Goal: Task Accomplishment & Management: Manage account settings

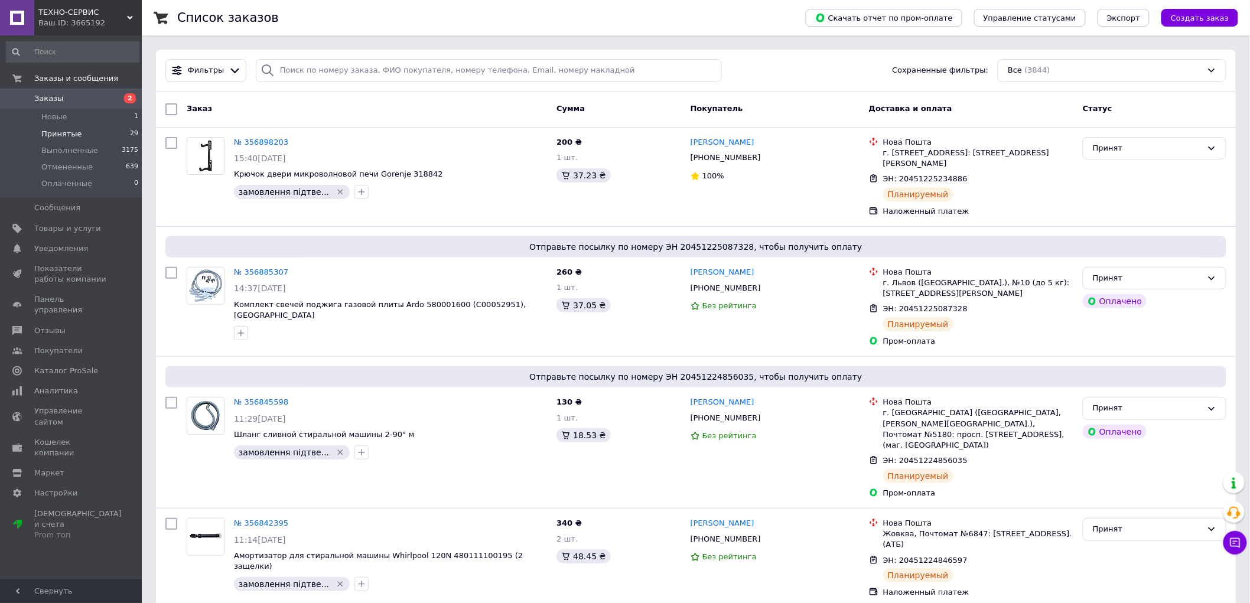
click at [73, 126] on li "Принятые 29" at bounding box center [72, 134] width 145 height 17
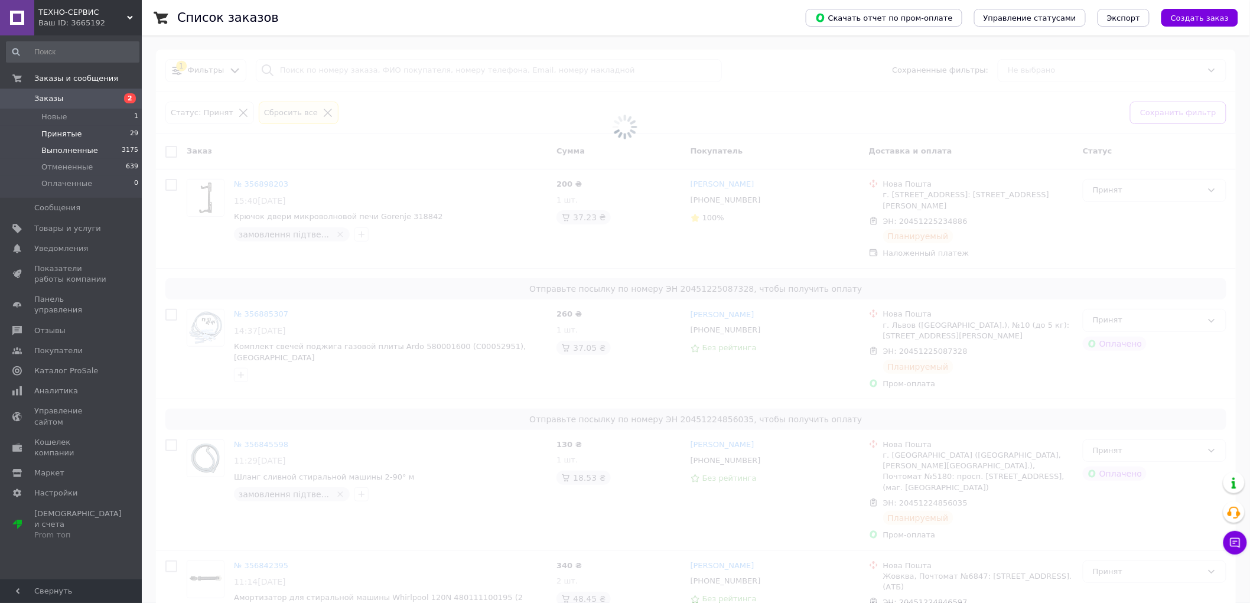
click at [69, 144] on li "Выполненные 3175" at bounding box center [72, 150] width 145 height 17
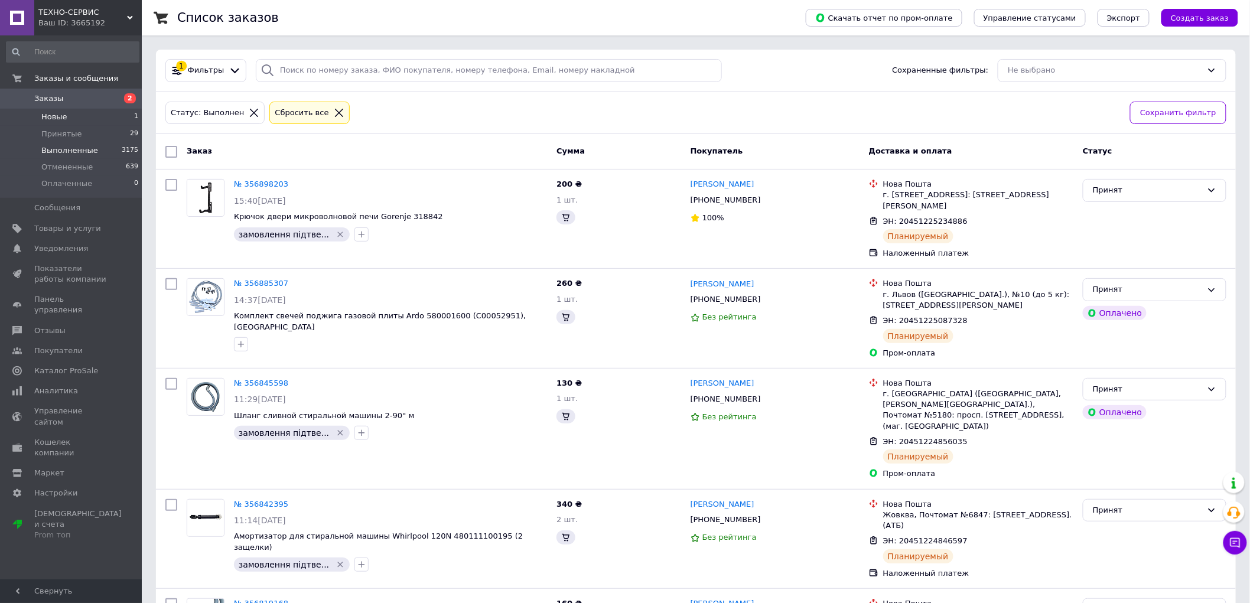
click at [66, 121] on li "Новые 1" at bounding box center [72, 117] width 145 height 17
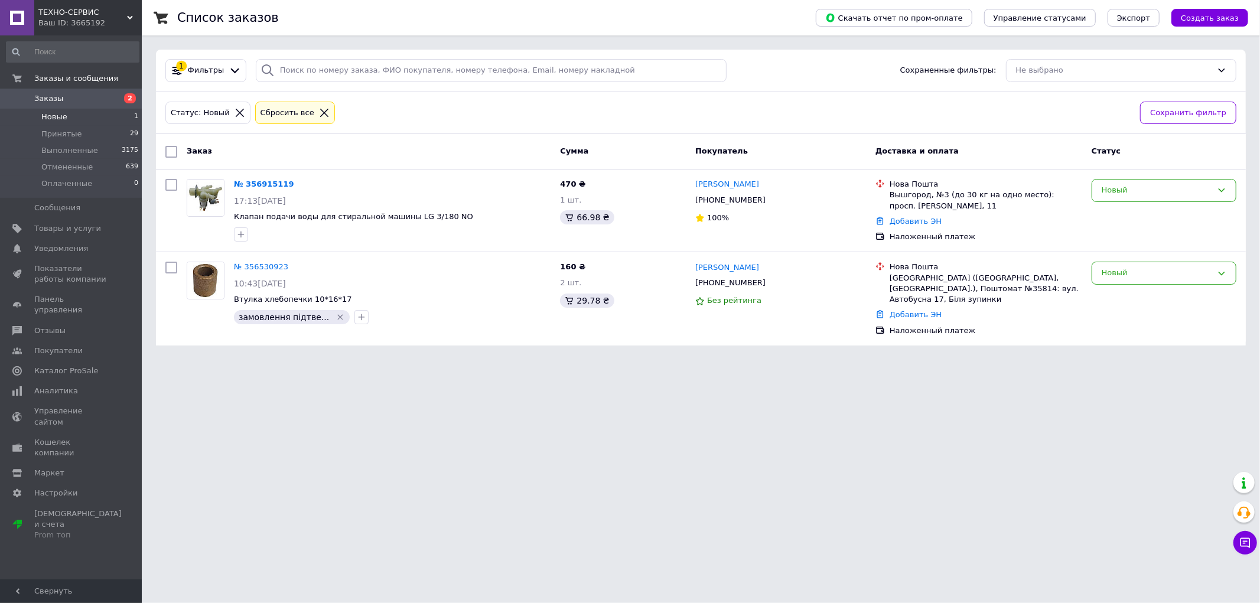
click at [66, 121] on li "Новые 1" at bounding box center [72, 117] width 145 height 17
click at [264, 181] on link "№ 356915119" at bounding box center [264, 184] width 60 height 9
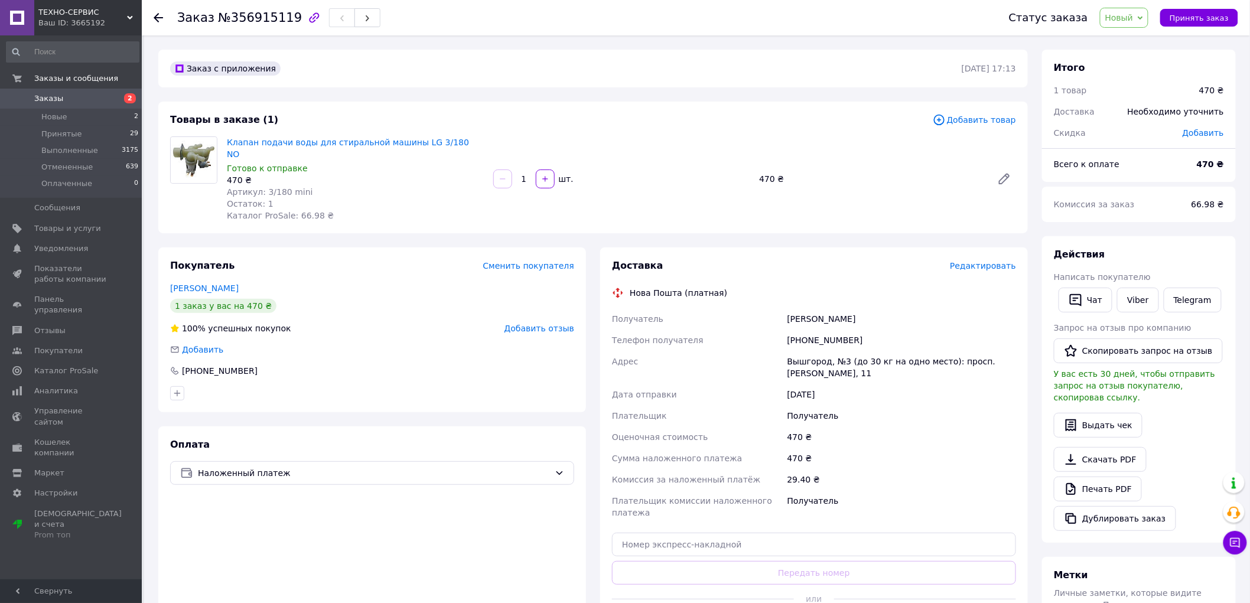
click at [828, 330] on div "[PHONE_NUMBER]" at bounding box center [901, 340] width 233 height 21
copy div "380660578801"
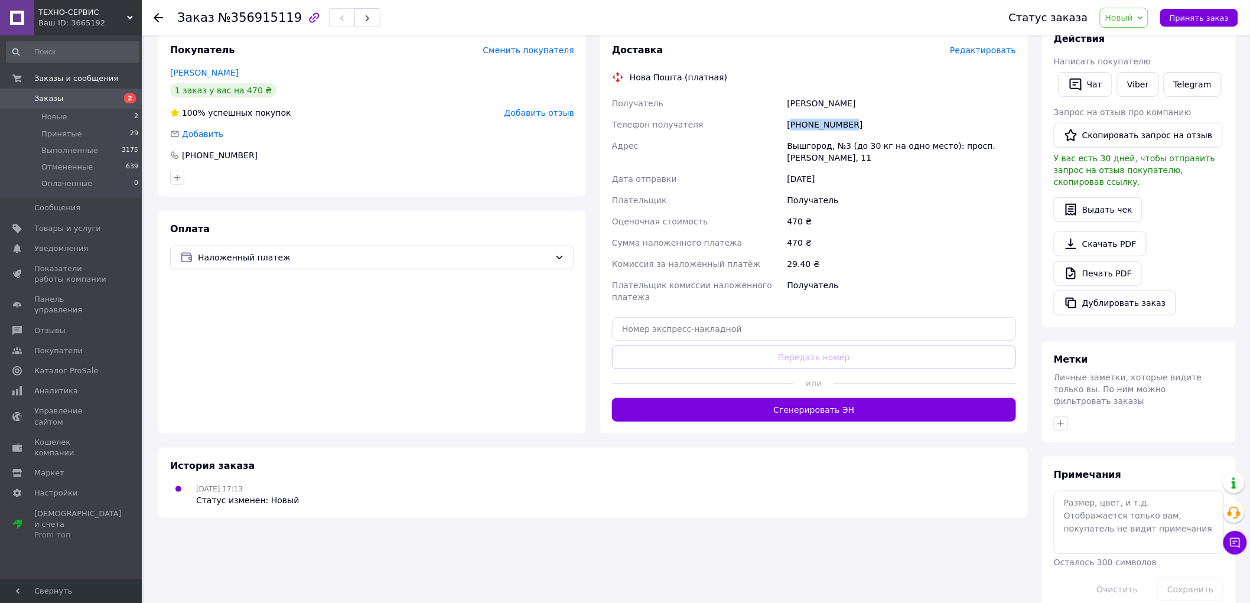
scroll to position [216, 0]
click at [1061, 419] on icon "button" at bounding box center [1061, 422] width 6 height 6
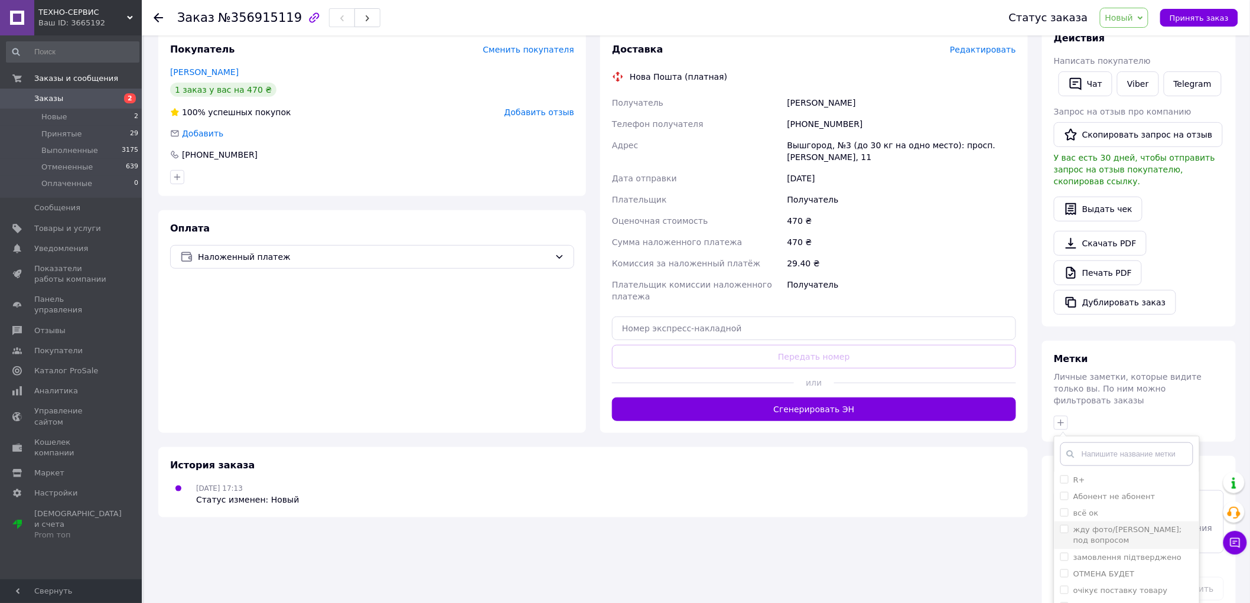
click at [1082, 525] on label "жду фото/[PERSON_NAME]; под вопросом" at bounding box center [1128, 534] width 109 height 19
checkbox input "true"
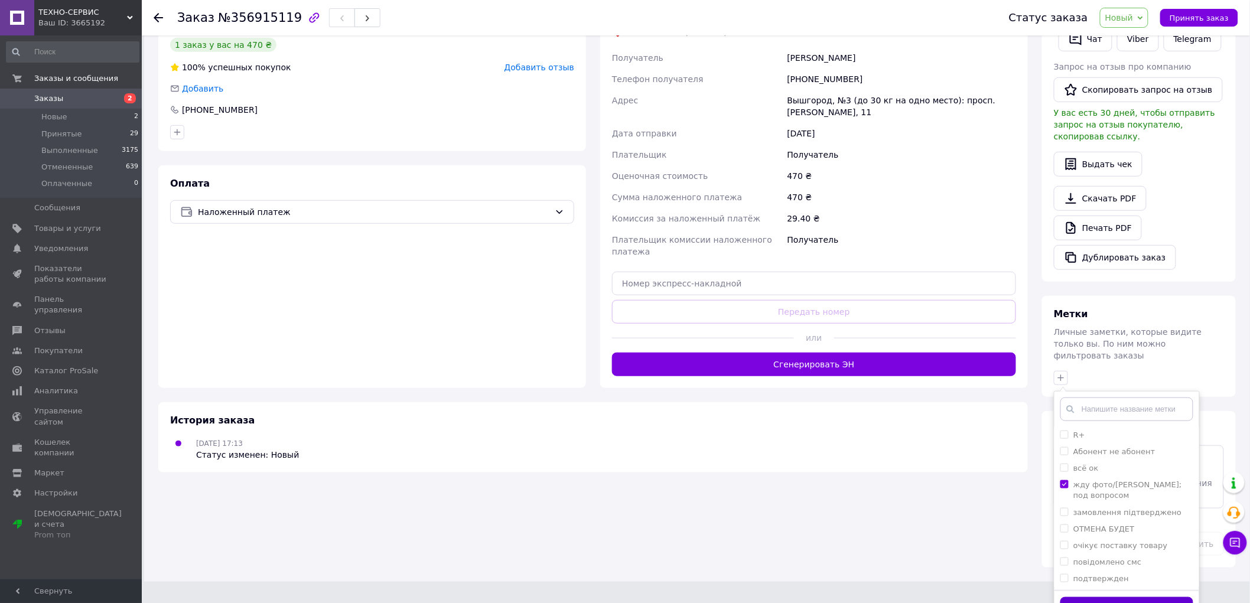
click at [1120, 597] on button "Добавить метку" at bounding box center [1127, 608] width 133 height 23
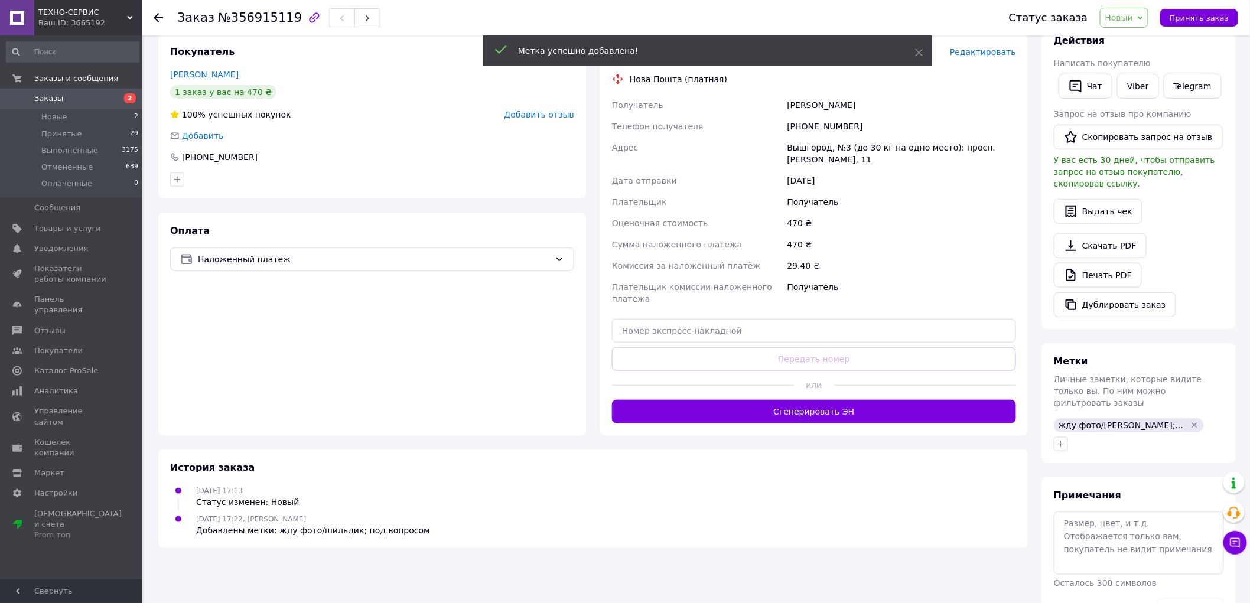
scroll to position [235, 0]
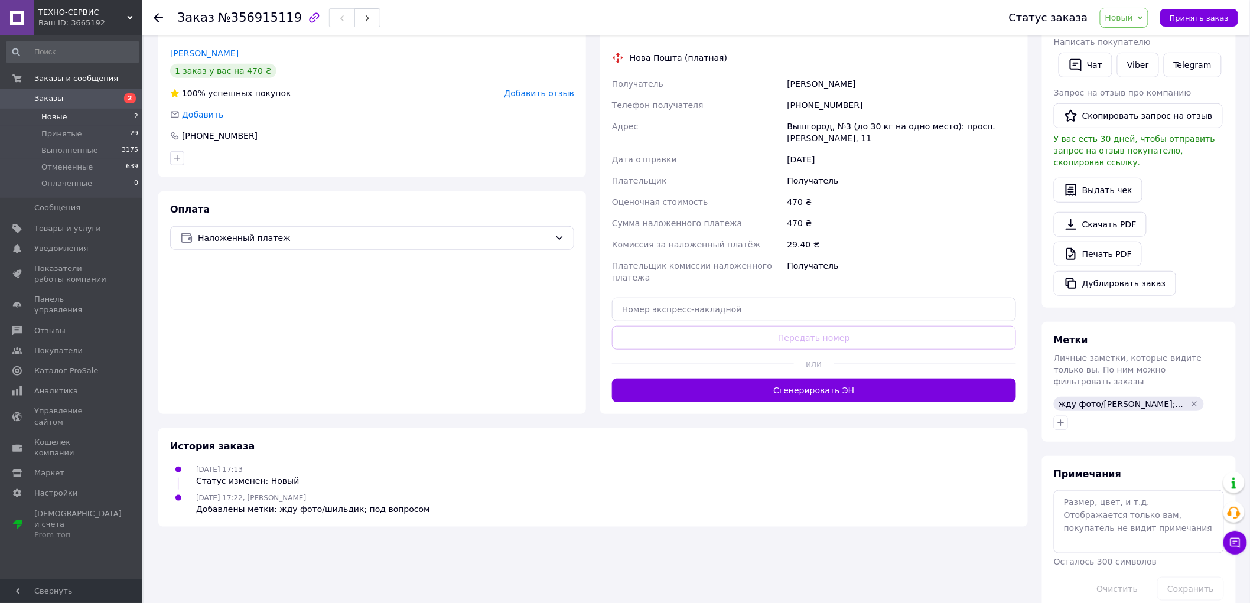
click at [75, 109] on li "Новые 2" at bounding box center [72, 117] width 145 height 17
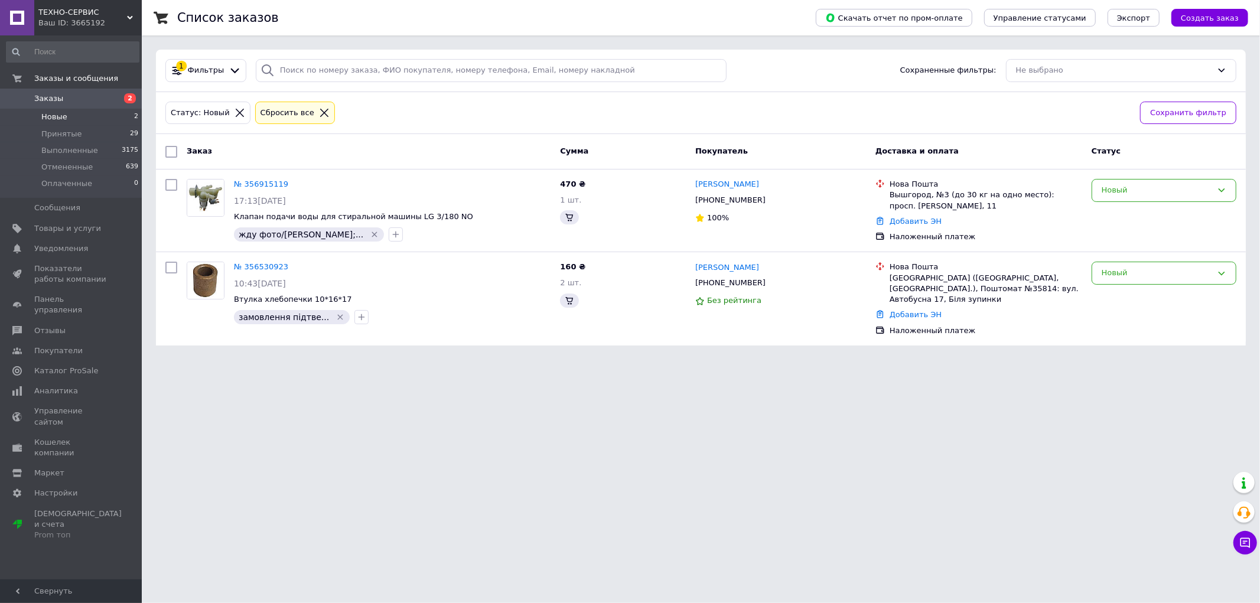
click at [320, 115] on icon at bounding box center [324, 113] width 8 height 8
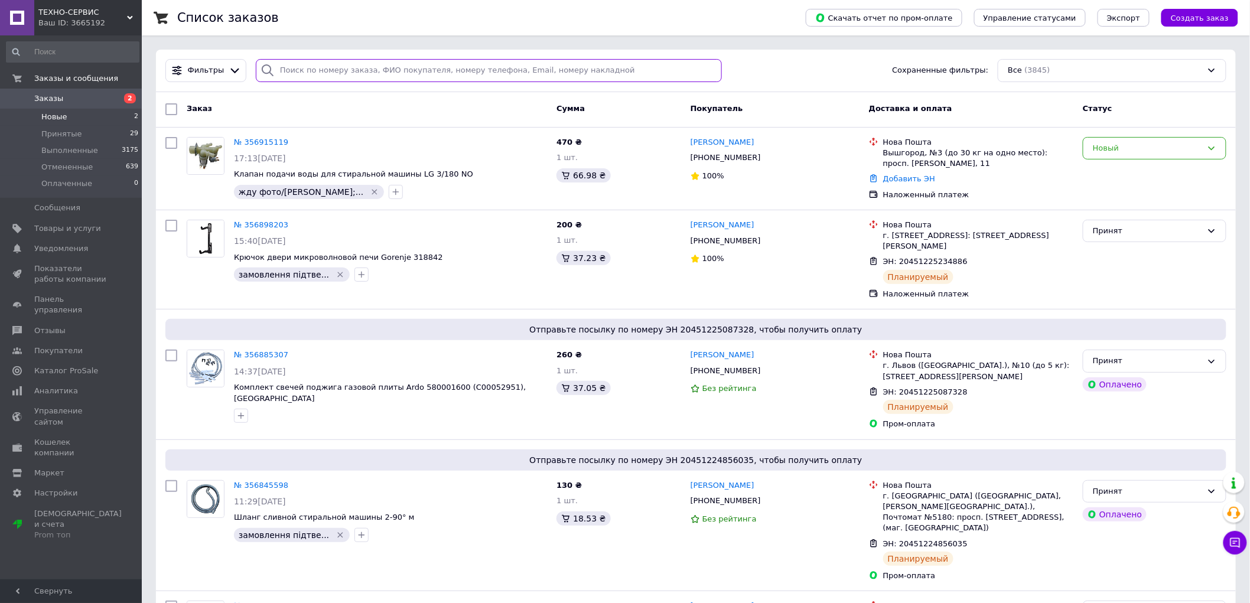
click at [329, 69] on input "search" at bounding box center [489, 70] width 466 height 23
paste input "356000422"
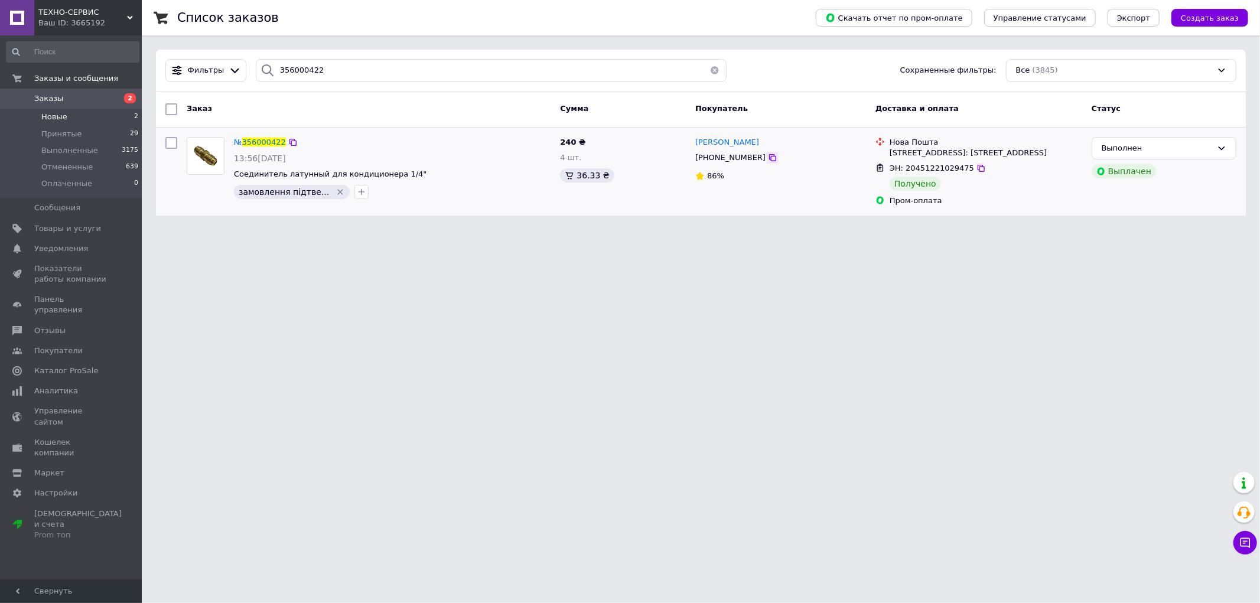
click at [769, 161] on icon at bounding box center [772, 157] width 7 height 7
paste input "4947"
drag, startPoint x: 310, startPoint y: 67, endPoint x: 256, endPoint y: 69, distance: 53.8
click at [256, 69] on div "356049472" at bounding box center [491, 70] width 471 height 23
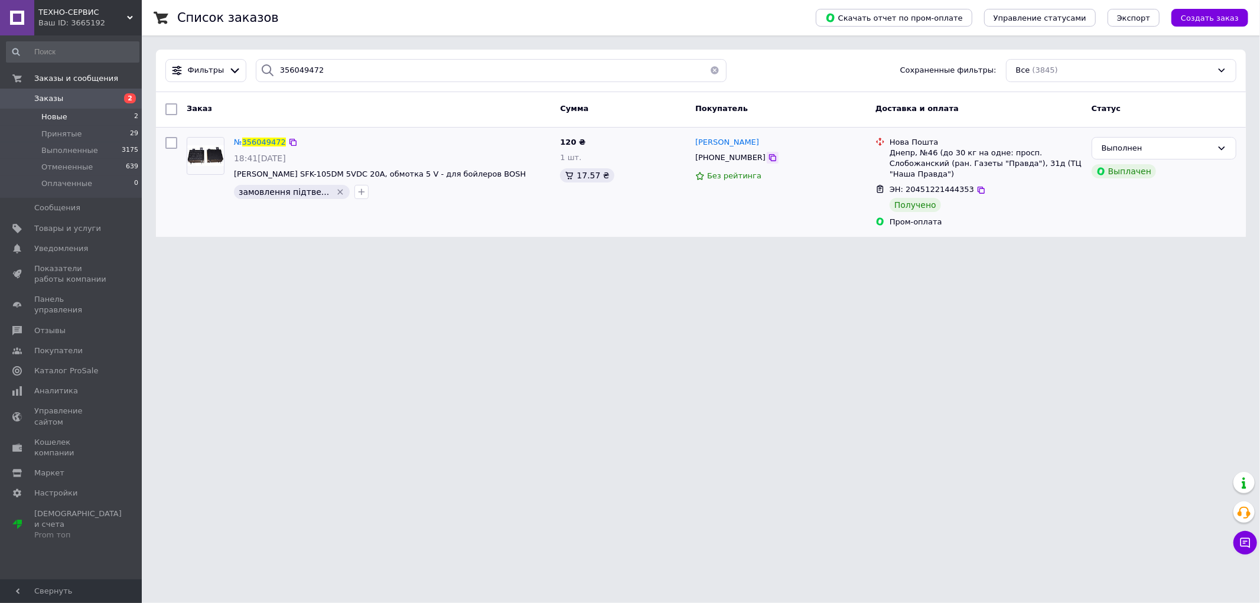
drag, startPoint x: 763, startPoint y: 158, endPoint x: 757, endPoint y: 160, distance: 6.0
click at [767, 160] on div at bounding box center [773, 158] width 12 height 12
click at [768, 160] on icon at bounding box center [772, 157] width 9 height 9
paste input "164041"
drag, startPoint x: 232, startPoint y: 74, endPoint x: 305, endPoint y: 76, distance: 73.3
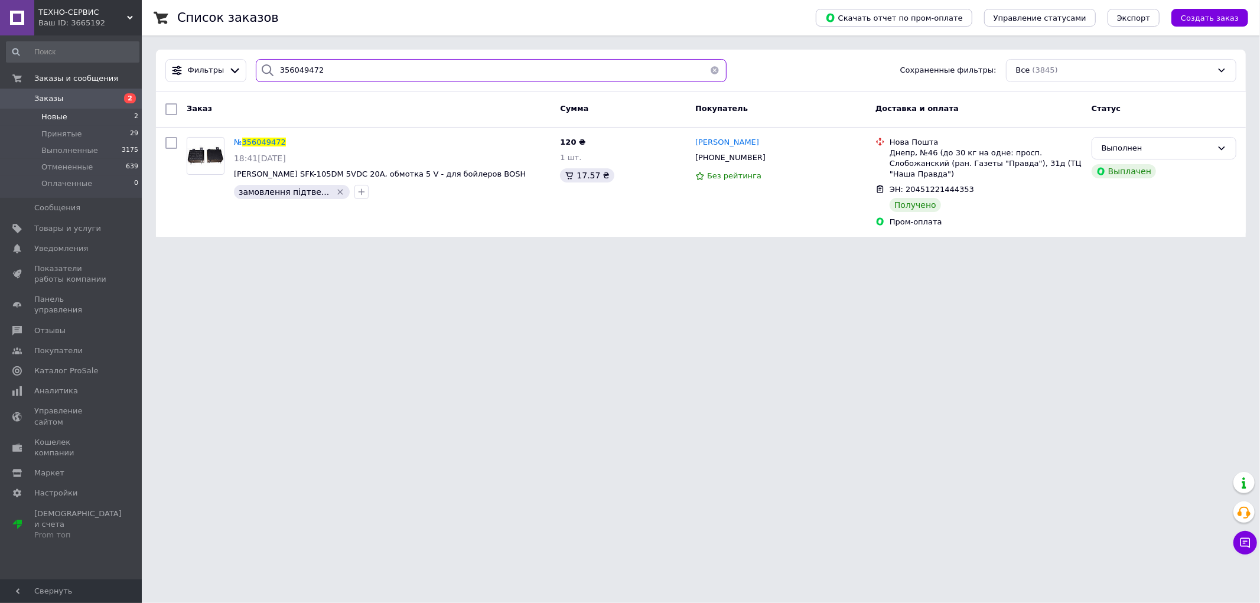
click at [235, 74] on div "Фильтры 356049472 Сохраненные фильтры: Все (3845)" at bounding box center [701, 70] width 1081 height 23
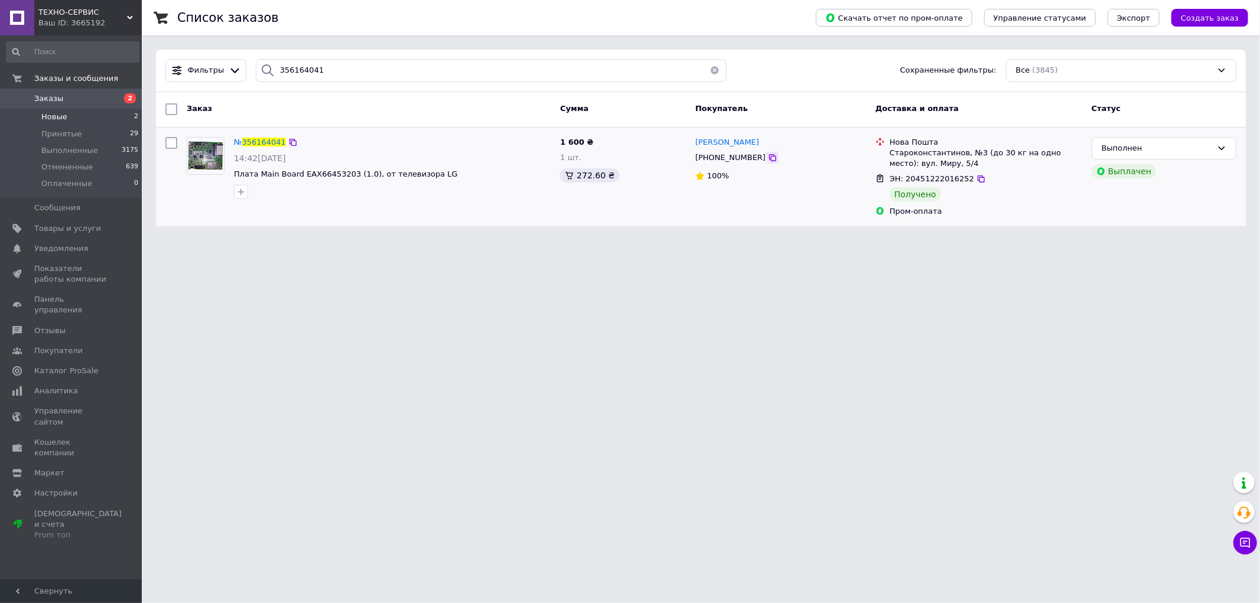
click at [768, 156] on icon at bounding box center [772, 157] width 9 height 9
drag, startPoint x: 300, startPoint y: 61, endPoint x: 243, endPoint y: 61, distance: 56.1
click at [243, 61] on div "Фильтры 356164041 Сохраненные фильтры: Все (3845)" at bounding box center [701, 70] width 1081 height 23
paste input "02417"
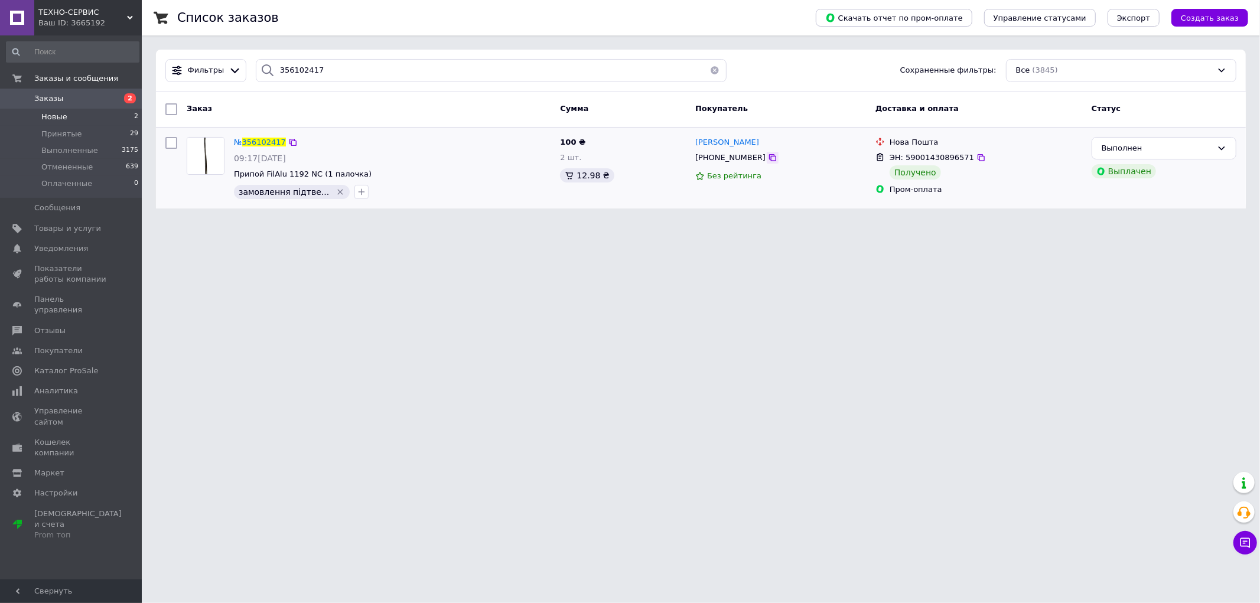
click at [768, 162] on icon at bounding box center [772, 157] width 9 height 9
drag, startPoint x: 486, startPoint y: 21, endPoint x: 471, endPoint y: 21, distance: 14.8
click at [486, 21] on div "Список заказов" at bounding box center [484, 17] width 615 height 35
drag, startPoint x: 343, startPoint y: 63, endPoint x: 261, endPoint y: 63, distance: 82.1
click at [261, 63] on div "356102417" at bounding box center [491, 70] width 471 height 23
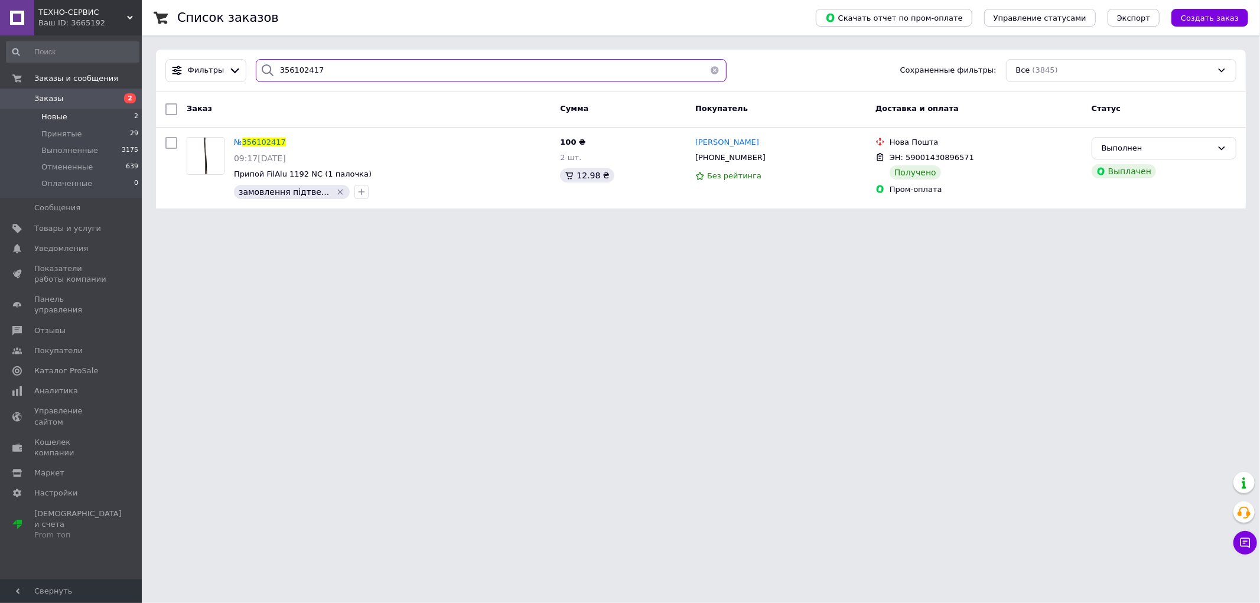
paste input "43552"
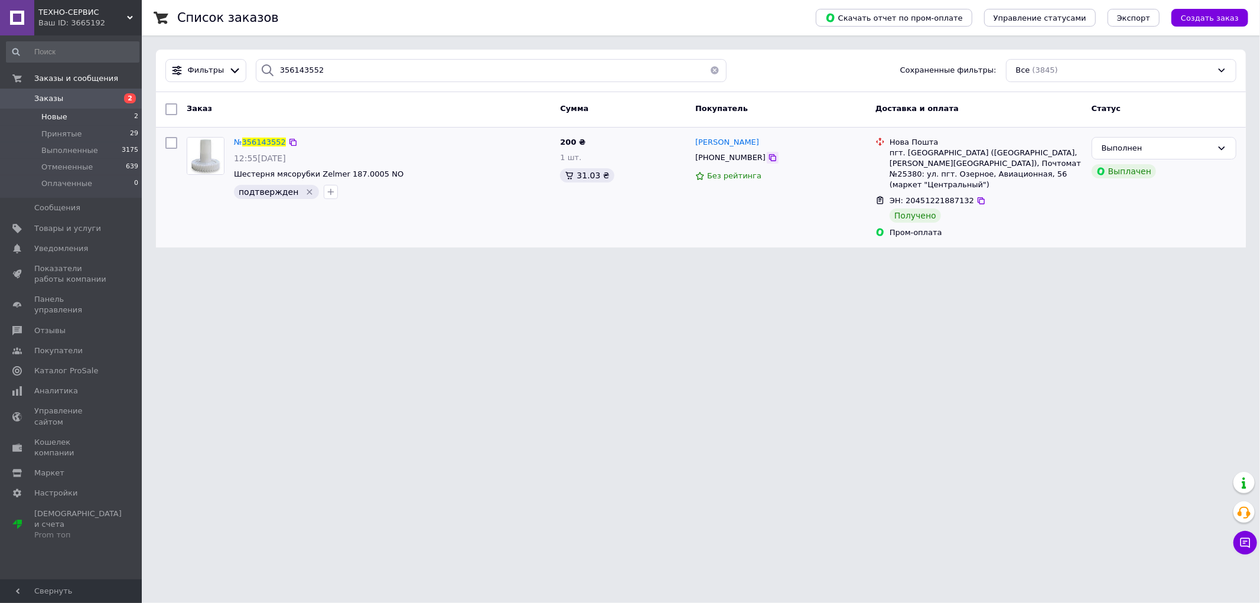
click at [768, 160] on icon at bounding box center [772, 157] width 9 height 9
drag, startPoint x: 484, startPoint y: 21, endPoint x: 468, endPoint y: 32, distance: 20.0
click at [484, 21] on div "Список заказов" at bounding box center [484, 17] width 615 height 35
paste input "439330"
drag, startPoint x: 268, startPoint y: 66, endPoint x: 259, endPoint y: 66, distance: 9.5
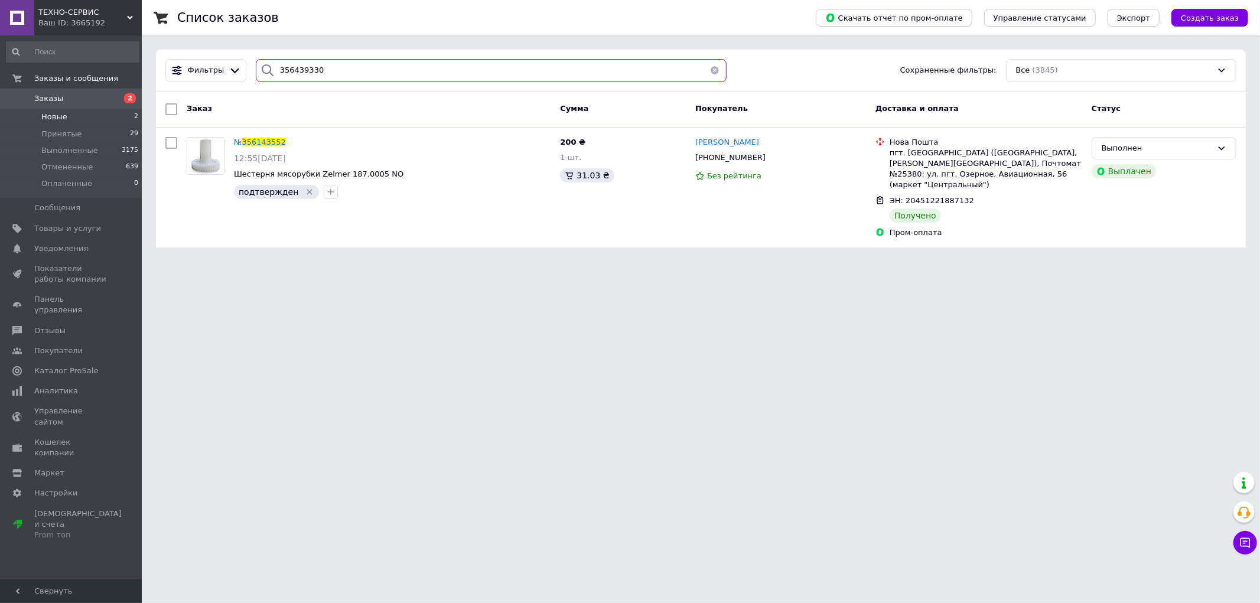
click at [259, 66] on div "356439330" at bounding box center [491, 70] width 471 height 23
click at [337, 74] on div "Фильтры 356439330 Сохраненные фильтры: Все (3845) Заказ Сумма Покупатель Достав…" at bounding box center [701, 149] width 1090 height 198
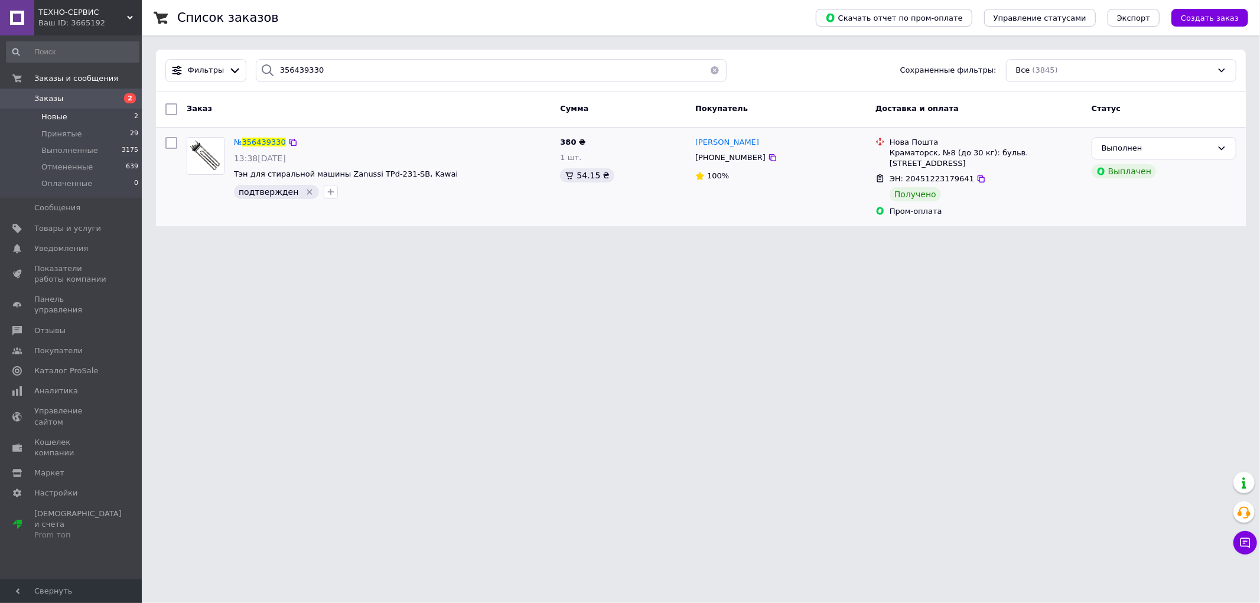
drag, startPoint x: 766, startPoint y: 149, endPoint x: 765, endPoint y: 158, distance: 8.9
click at [766, 151] on div "[PERSON_NAME] [PHONE_NUMBER] 100%" at bounding box center [781, 176] width 180 height 89
click at [768, 157] on icon at bounding box center [772, 157] width 9 height 9
paste input "354171"
drag, startPoint x: 339, startPoint y: 73, endPoint x: 333, endPoint y: 80, distance: 9.2
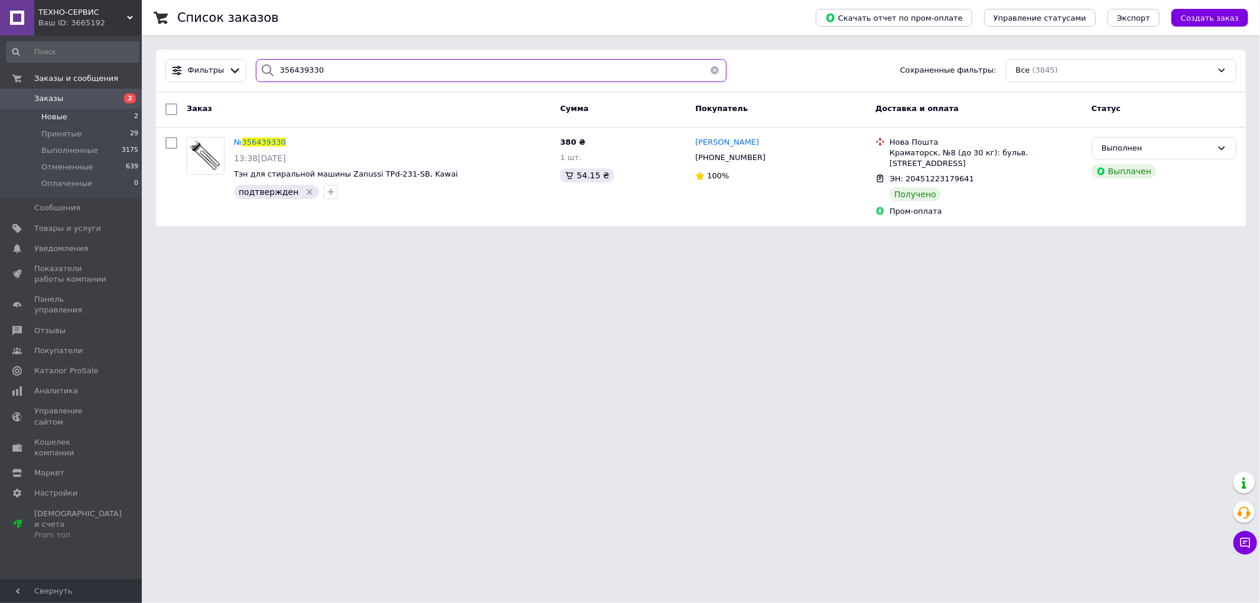
click at [259, 74] on div "356439330" at bounding box center [491, 70] width 471 height 23
click at [388, 77] on input "356354171" at bounding box center [491, 70] width 471 height 23
type input "356354171"
click at [768, 157] on icon at bounding box center [772, 157] width 9 height 9
click at [81, 121] on li "Новые 2" at bounding box center [72, 117] width 145 height 17
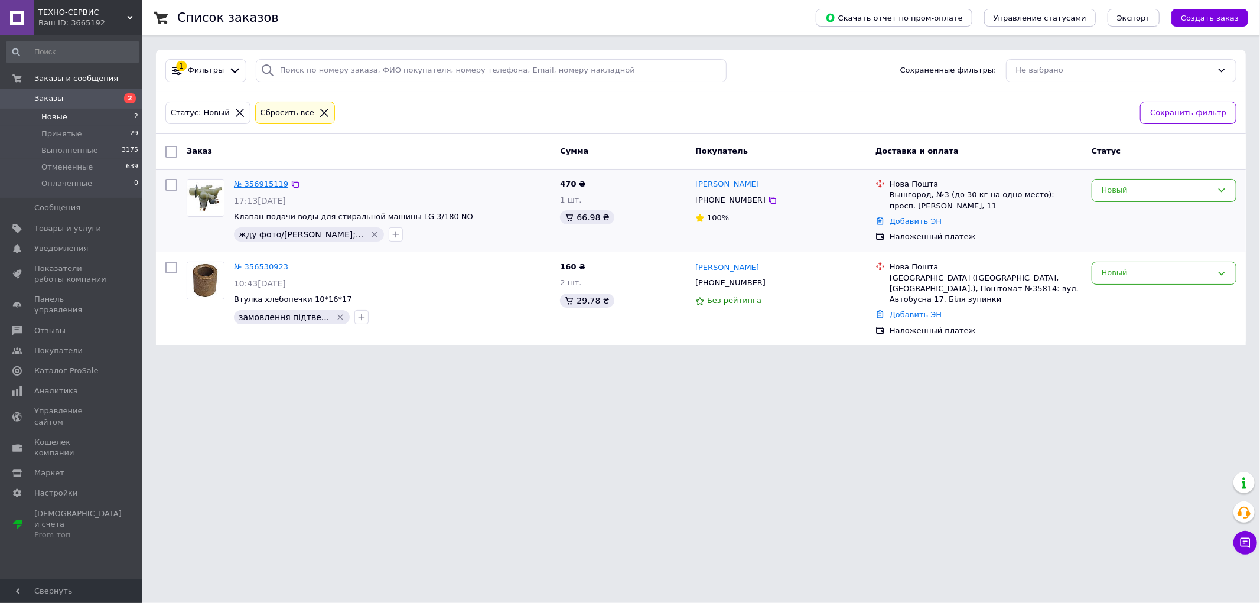
click at [248, 187] on link "№ 356915119" at bounding box center [261, 184] width 54 height 9
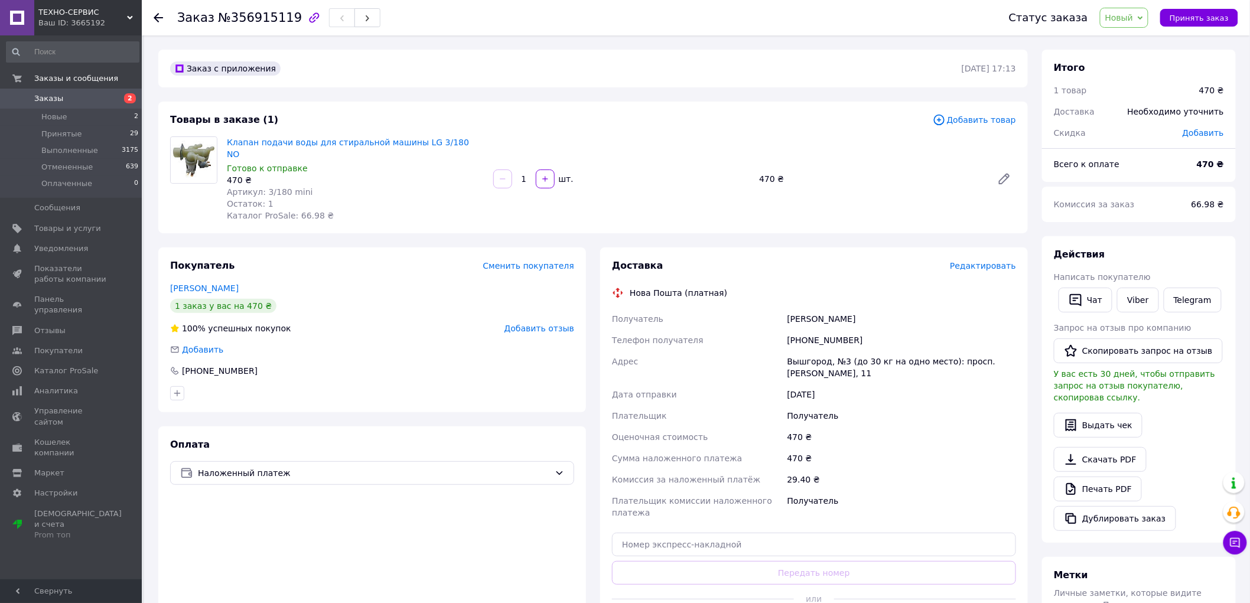
click at [1132, 18] on span "Новый" at bounding box center [1119, 17] width 28 height 9
click at [1140, 43] on li "Принят" at bounding box center [1132, 41] width 63 height 18
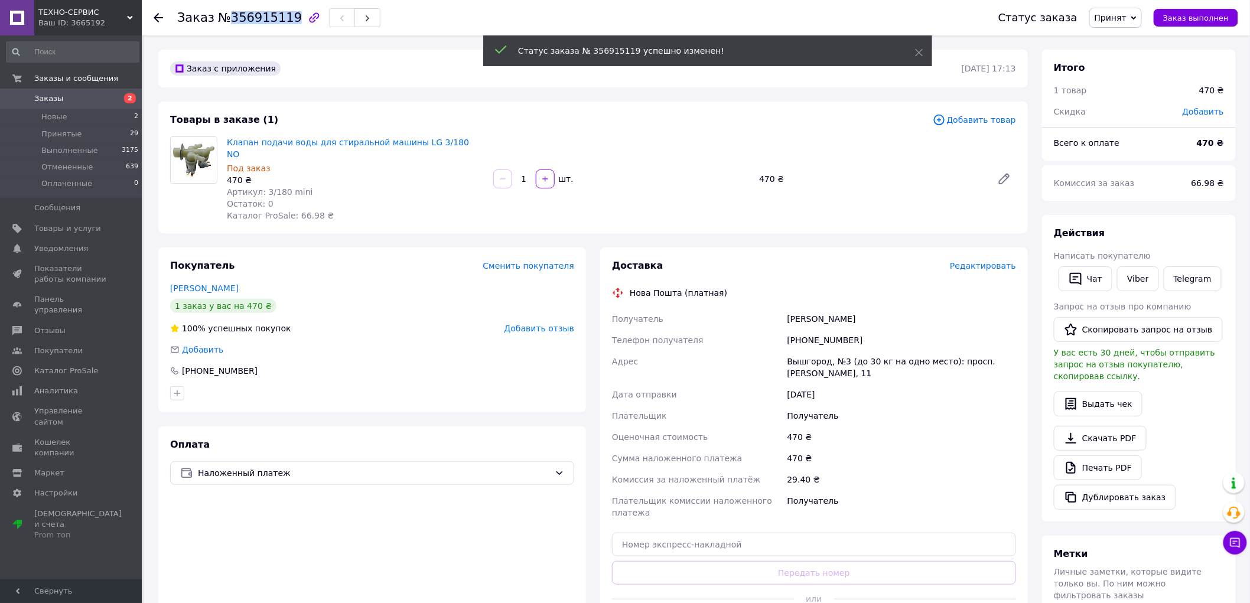
drag, startPoint x: 285, startPoint y: 15, endPoint x: 225, endPoint y: 24, distance: 61.0
click at [225, 24] on span "№356915119" at bounding box center [260, 18] width 84 height 14
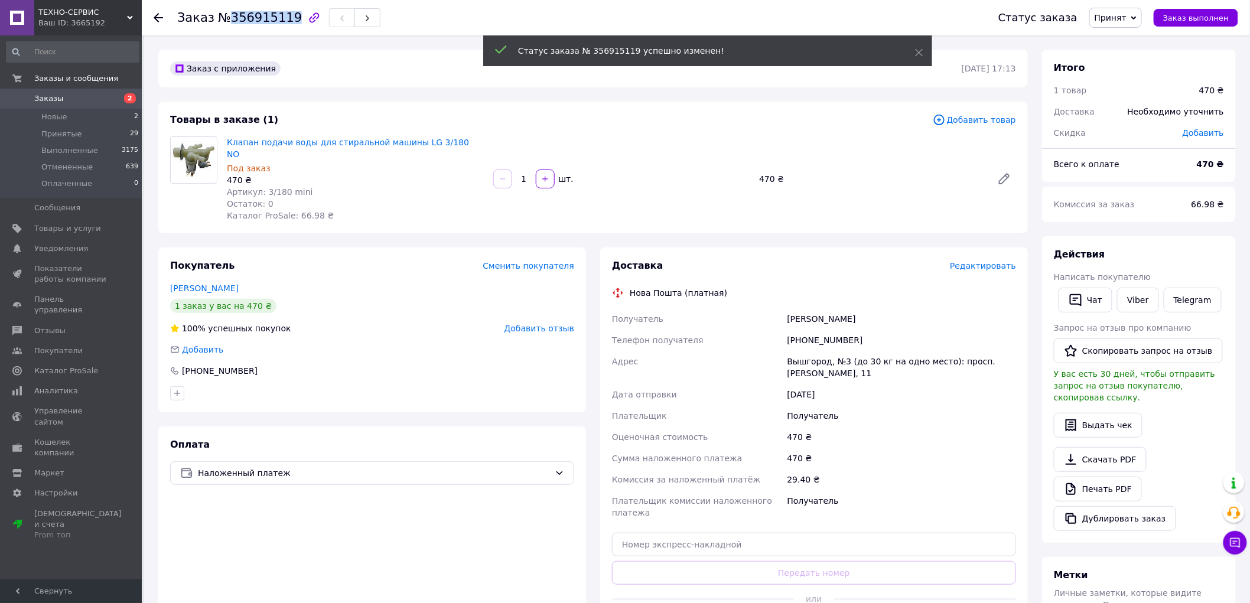
copy span "356915119"
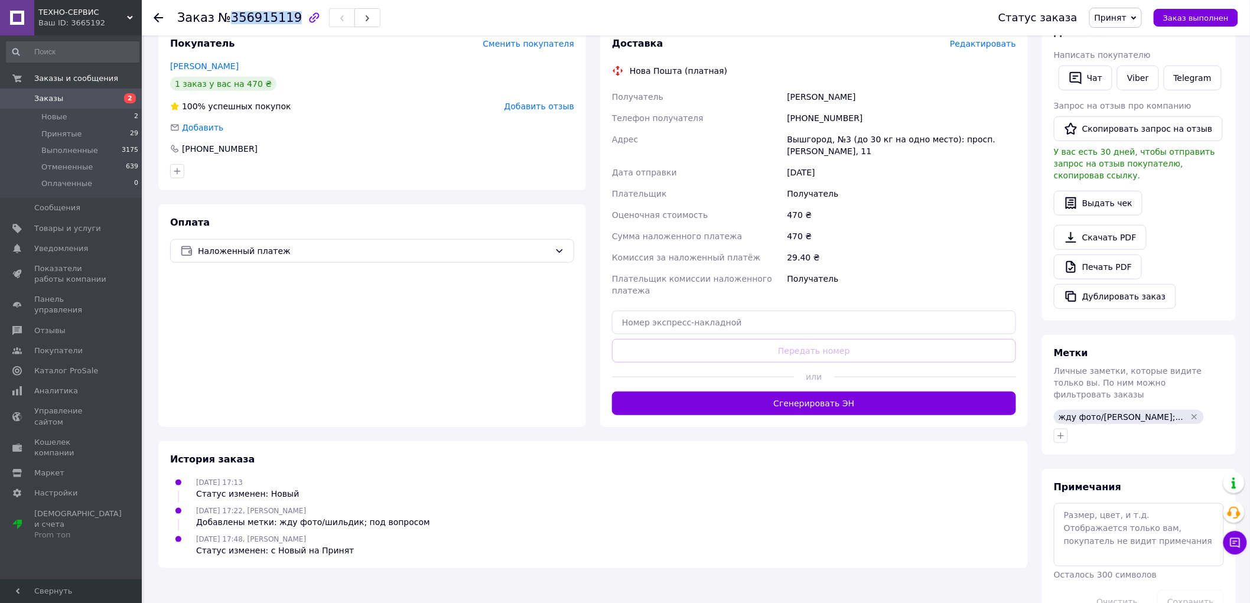
scroll to position [235, 0]
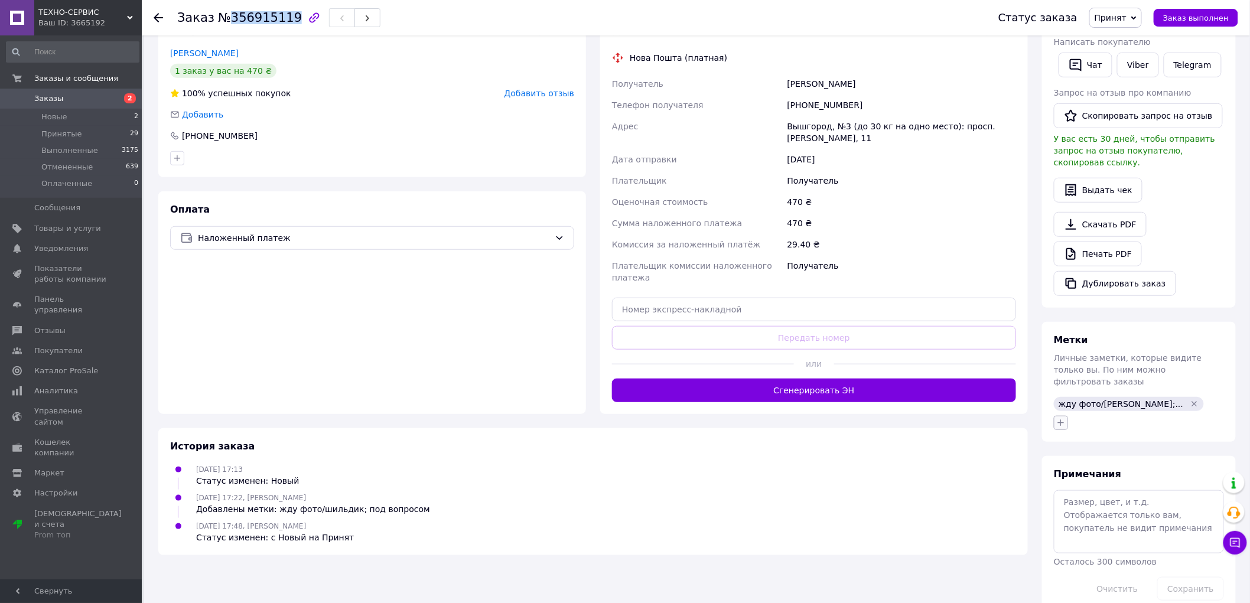
click at [1068, 416] on button "button" at bounding box center [1061, 423] width 14 height 14
click at [1084, 522] on li "замовлення підтверджено" at bounding box center [1127, 530] width 145 height 17
checkbox input "true"
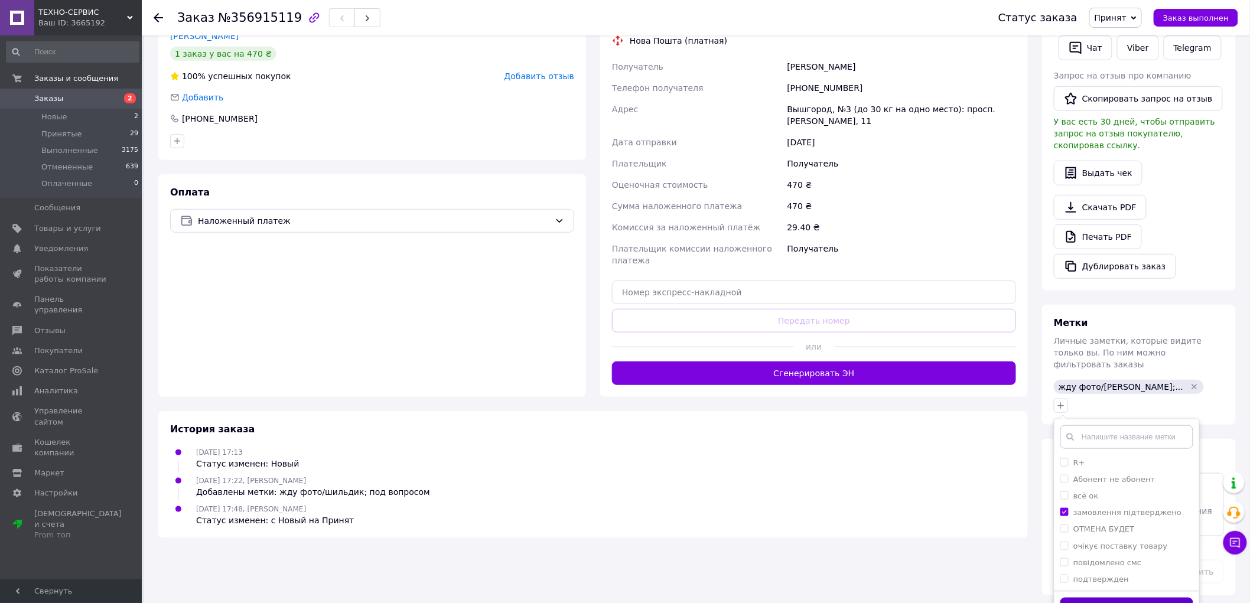
click at [1077, 598] on button "Добавить метку" at bounding box center [1127, 609] width 133 height 23
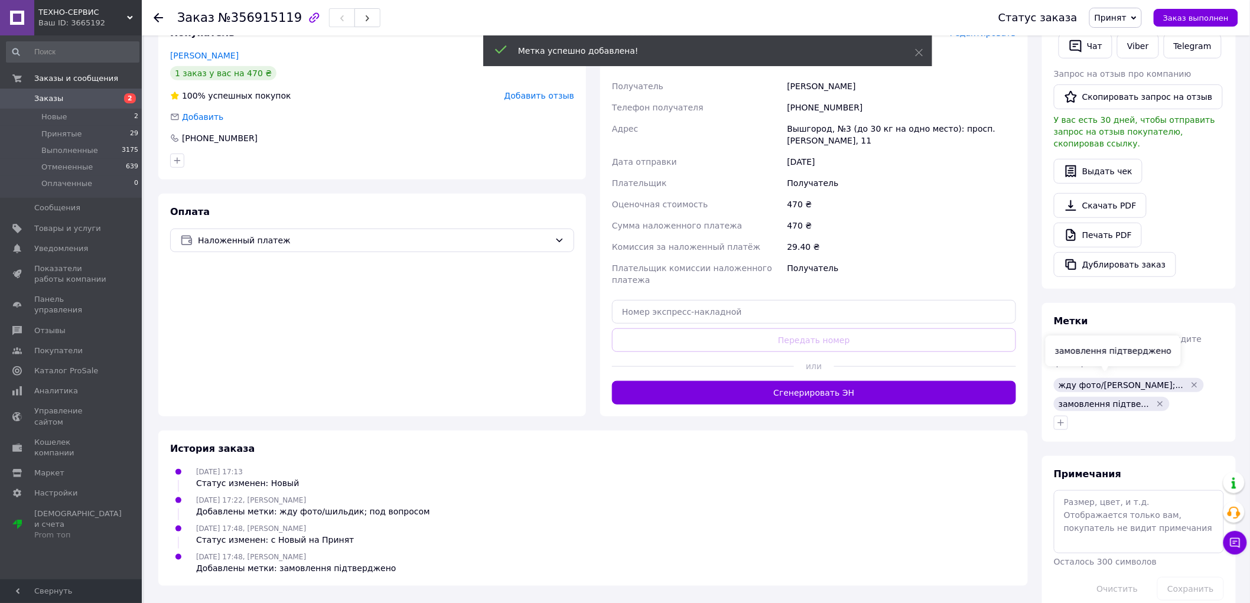
scroll to position [252, 0]
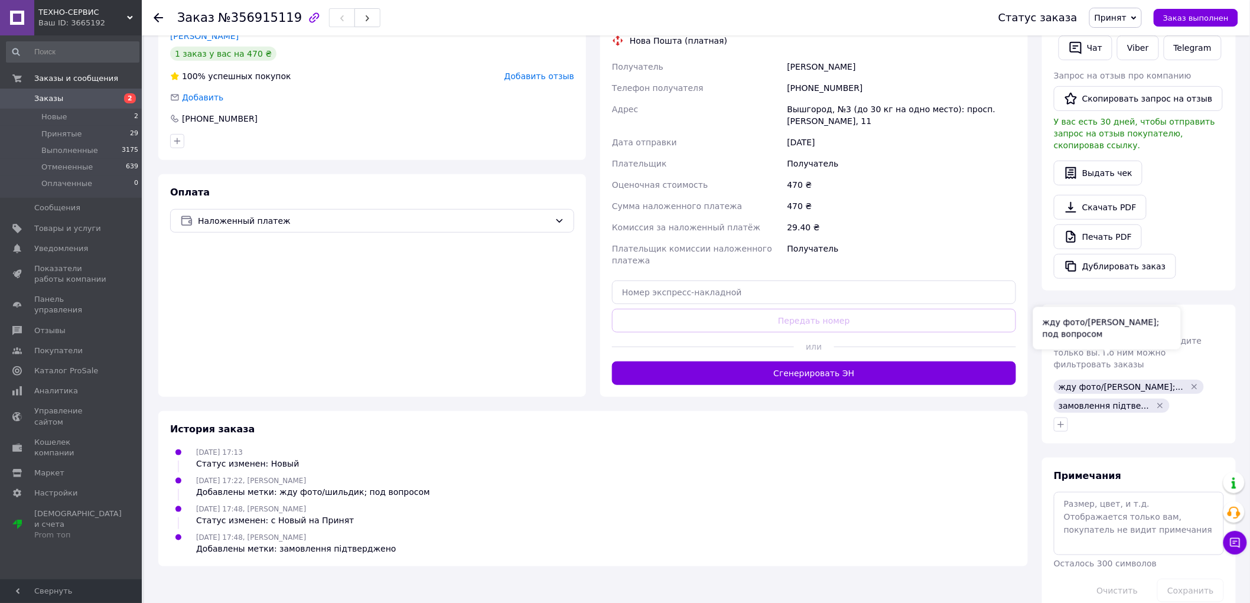
click at [1192, 384] on icon "Удалить метку" at bounding box center [1194, 386] width 5 height 5
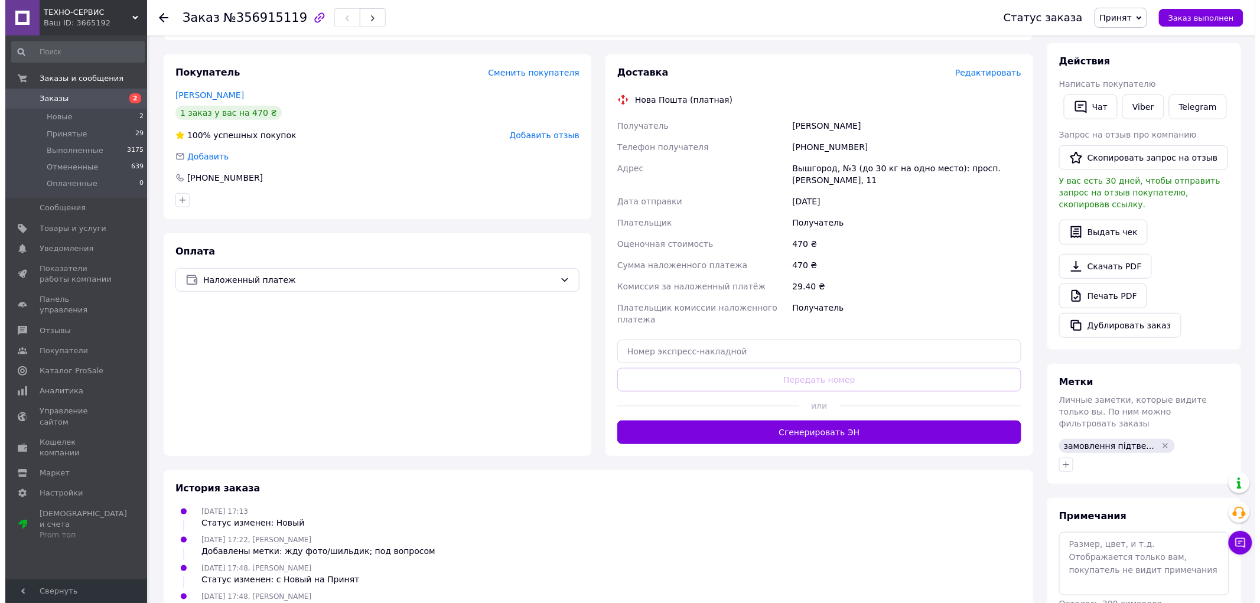
scroll to position [115, 0]
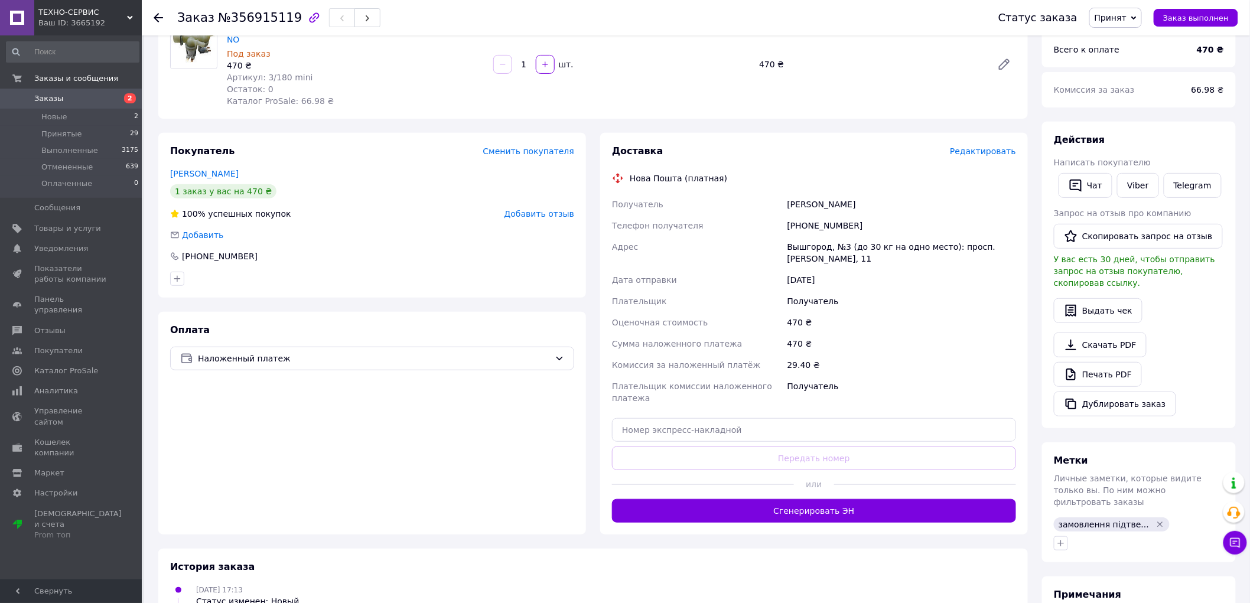
click at [1000, 147] on span "Редактировать" at bounding box center [983, 151] width 66 height 9
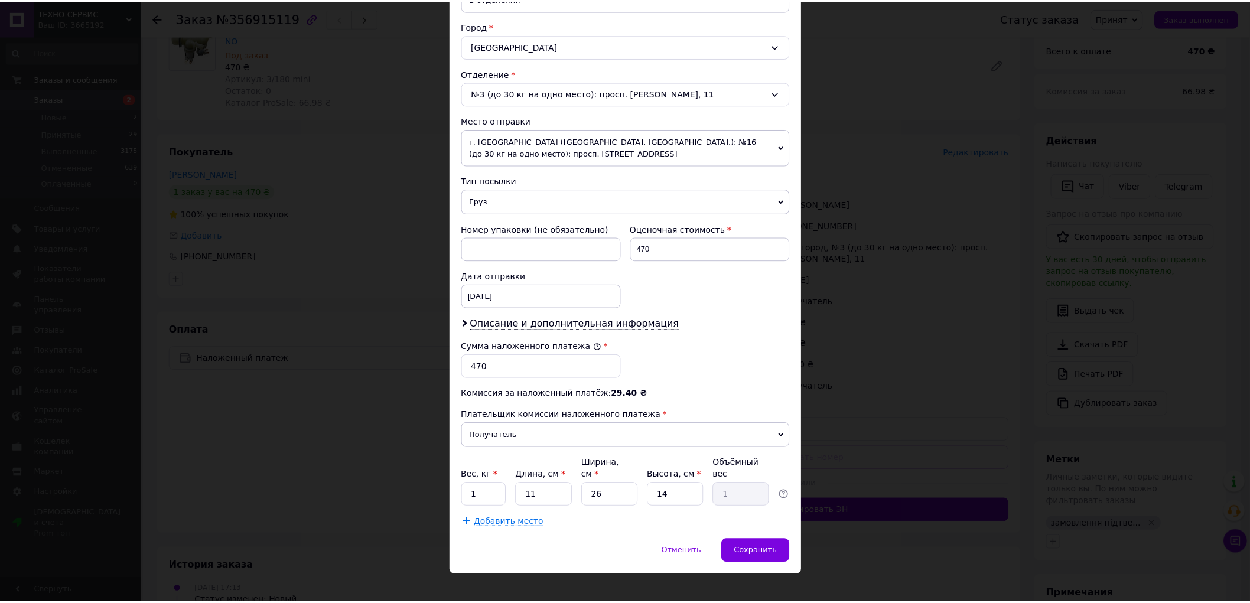
scroll to position [311, 0]
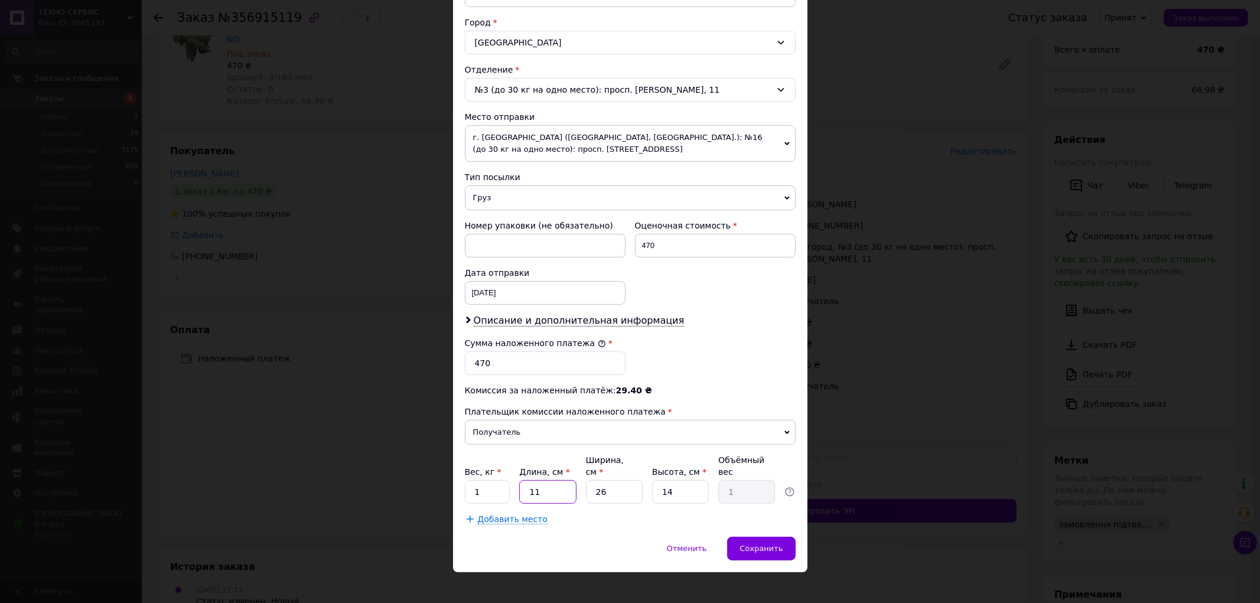
drag, startPoint x: 529, startPoint y: 480, endPoint x: 518, endPoint y: 481, distance: 11.2
click at [519, 481] on input "11" at bounding box center [547, 492] width 57 height 24
type input "1"
type input "0.1"
type input "15"
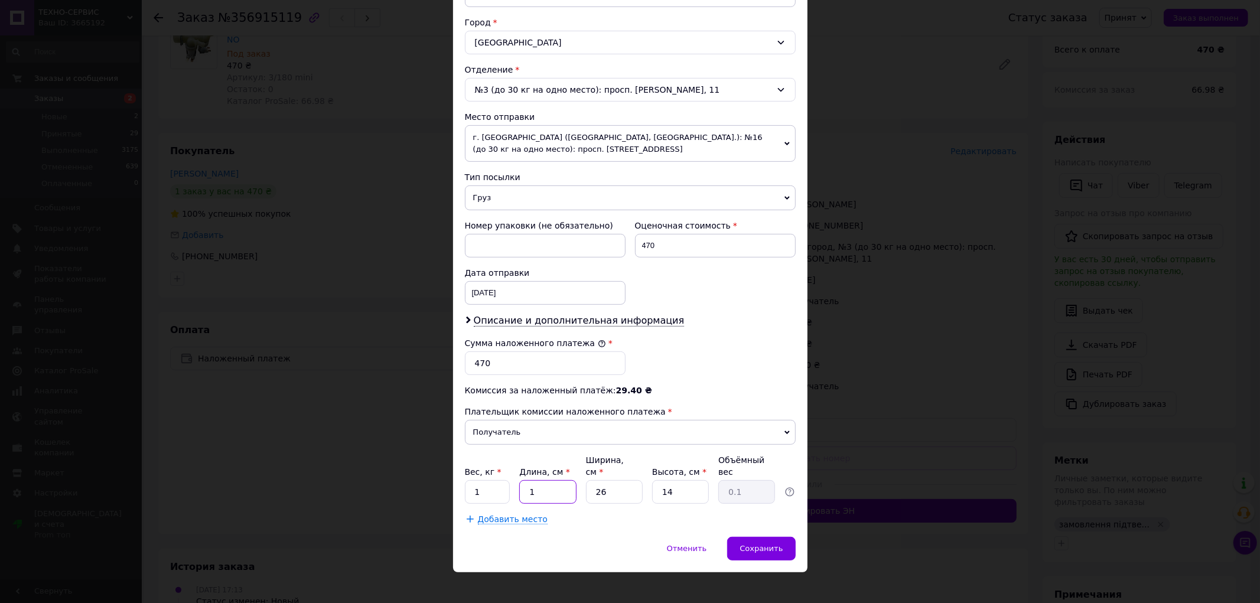
type input "1.37"
type input "15"
type input "1"
type input "0.1"
type input "15"
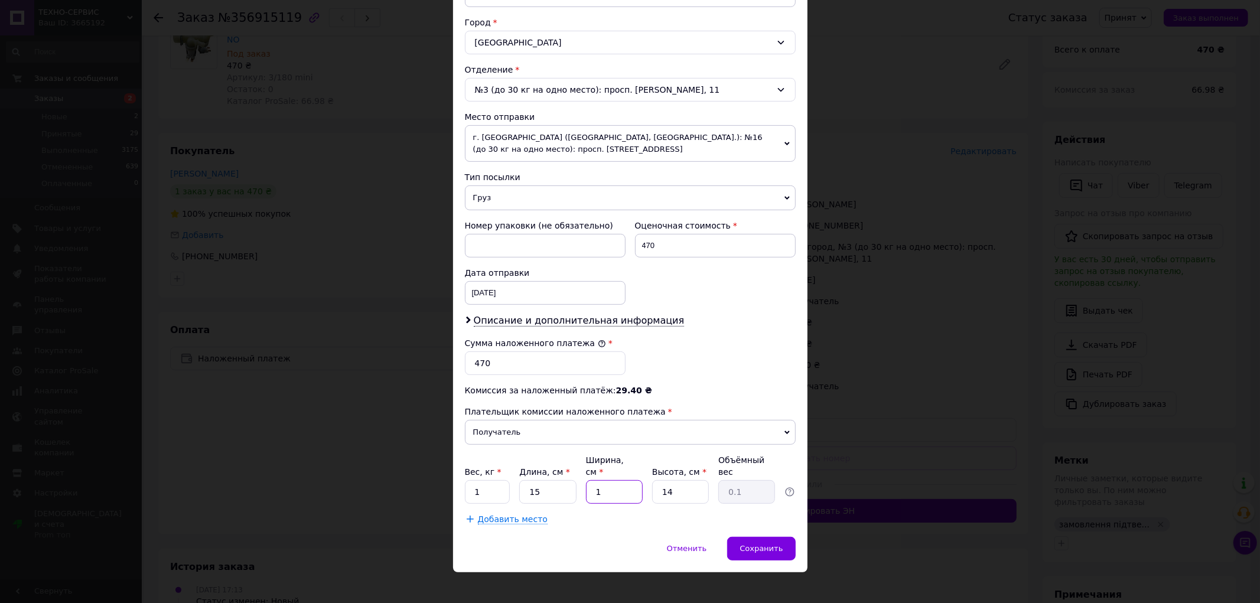
type input "0.79"
type input "15"
type input "1"
type input "0.1"
type input "10"
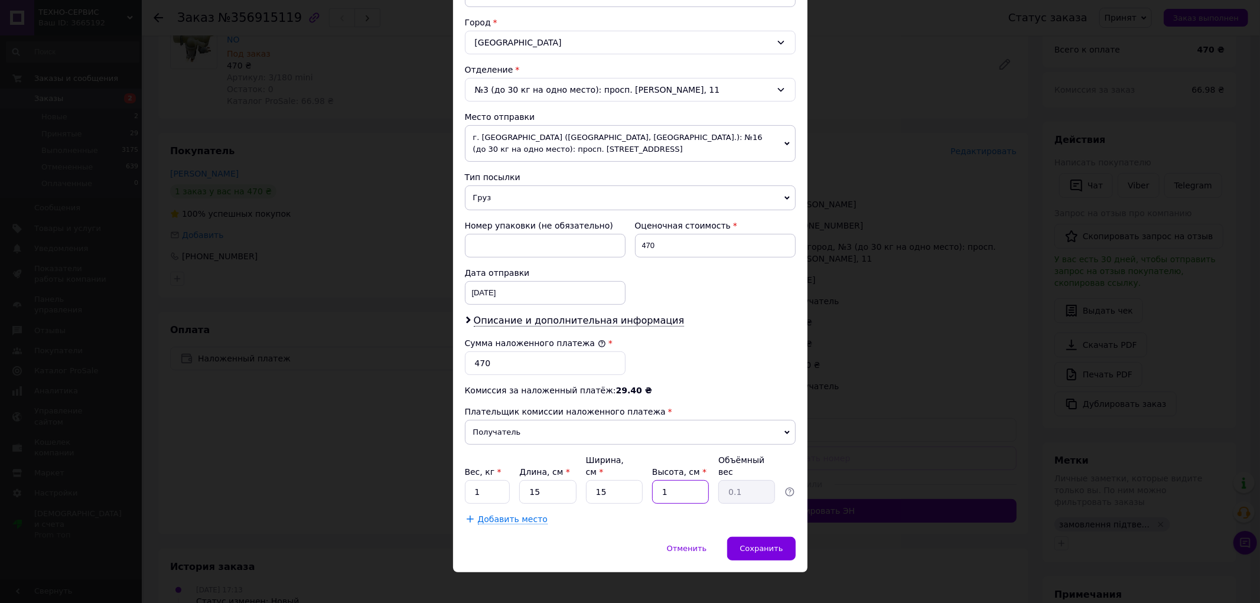
type input "0.56"
type input "10"
click at [487, 492] on input "1" at bounding box center [487, 492] width 45 height 24
type input "0.5"
click at [752, 548] on div "Сохранить" at bounding box center [761, 549] width 68 height 24
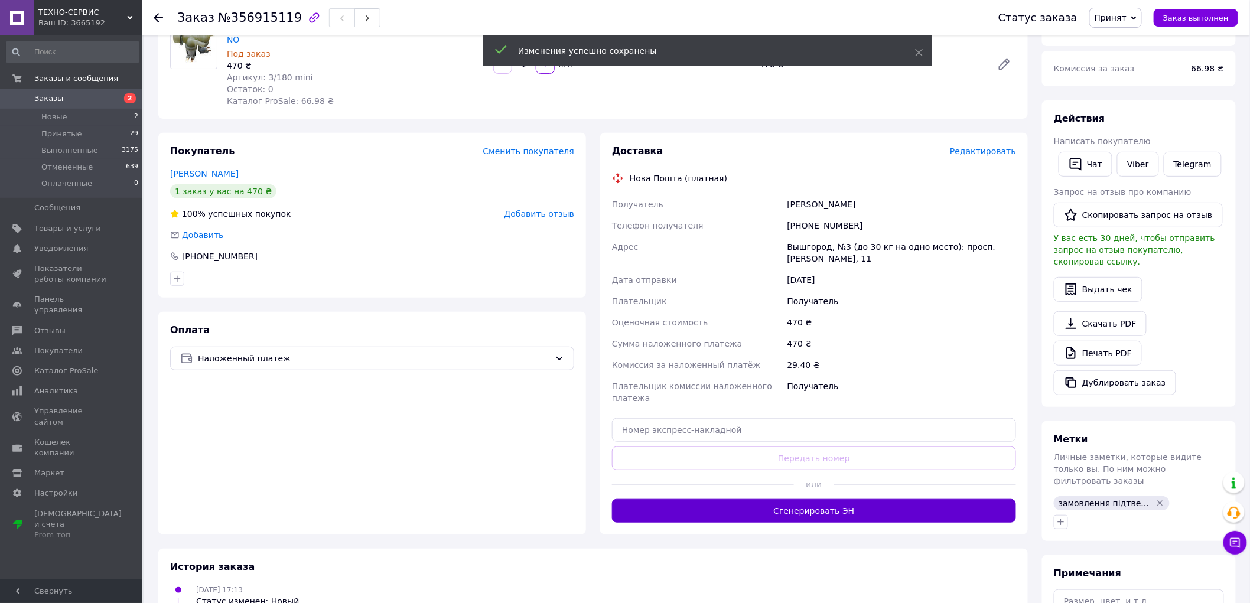
click at [879, 500] on button "Сгенерировать ЭН" at bounding box center [814, 511] width 404 height 24
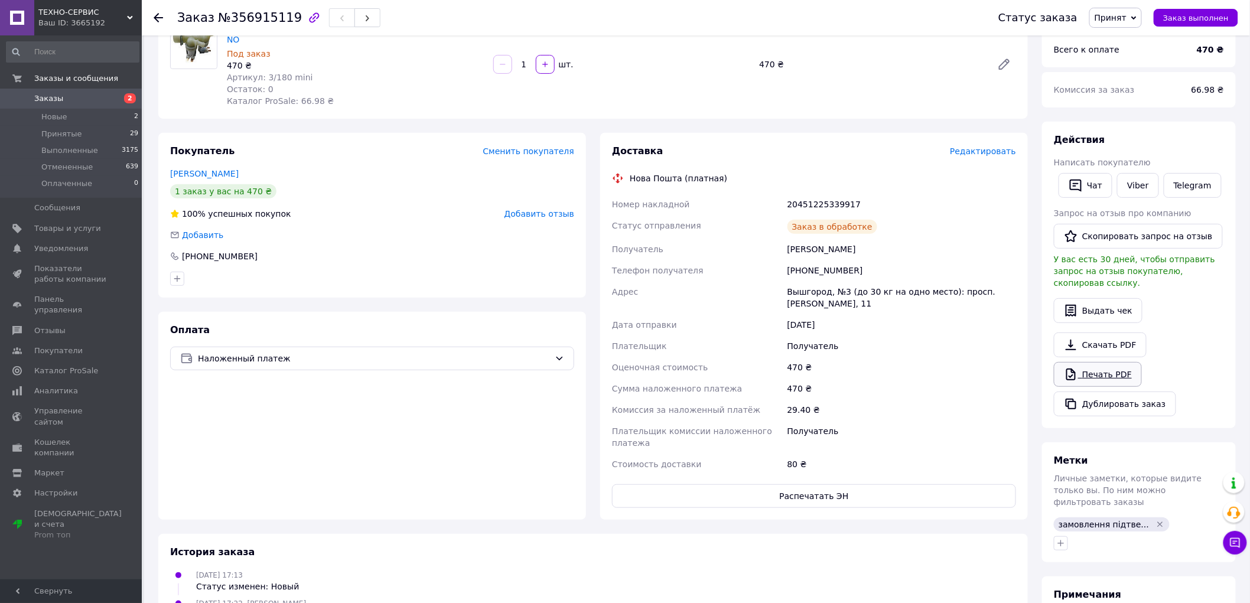
click at [1108, 366] on link "Печать PDF" at bounding box center [1098, 374] width 88 height 25
click at [819, 194] on div "20451225339917" at bounding box center [901, 204] width 233 height 21
copy div "20451225339917"
click at [919, 225] on div "Планируемый" at bounding box center [901, 227] width 233 height 24
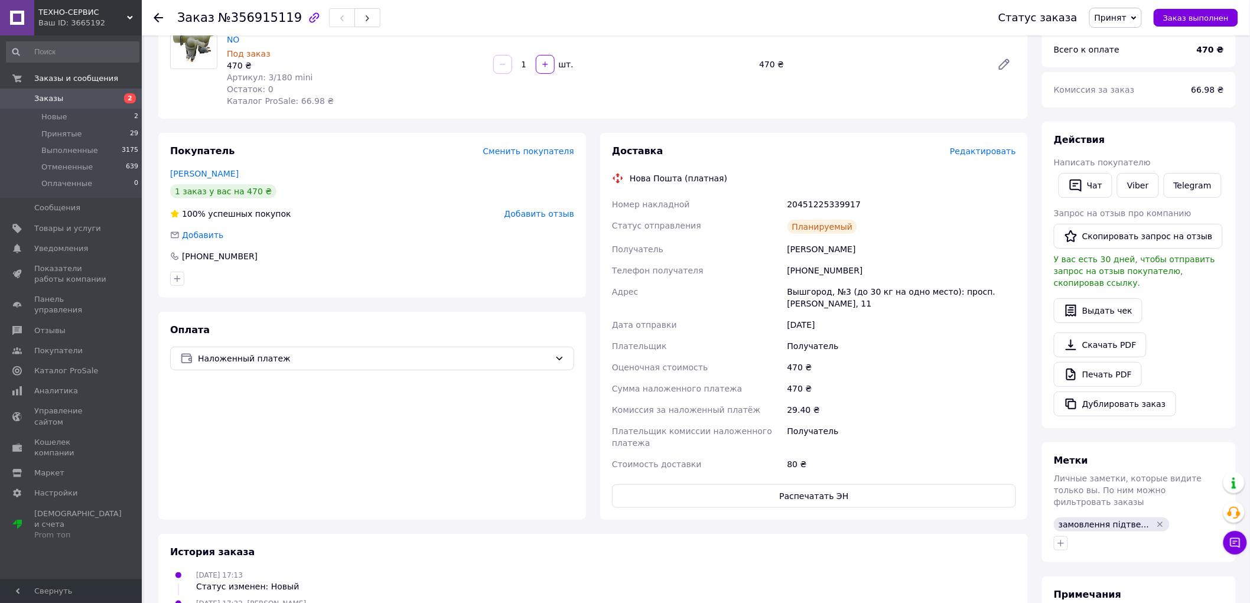
click at [869, 237] on div "Номер накладной 20451225339917 Статус отправления Планируемый Получатель Лисянс…" at bounding box center [814, 334] width 409 height 281
copy div "Получатель [PERSON_NAME]"
drag, startPoint x: 851, startPoint y: 264, endPoint x: 806, endPoint y: 258, distance: 45.9
click at [806, 260] on div "[PHONE_NUMBER]" at bounding box center [901, 270] width 233 height 21
copy div "660578801"
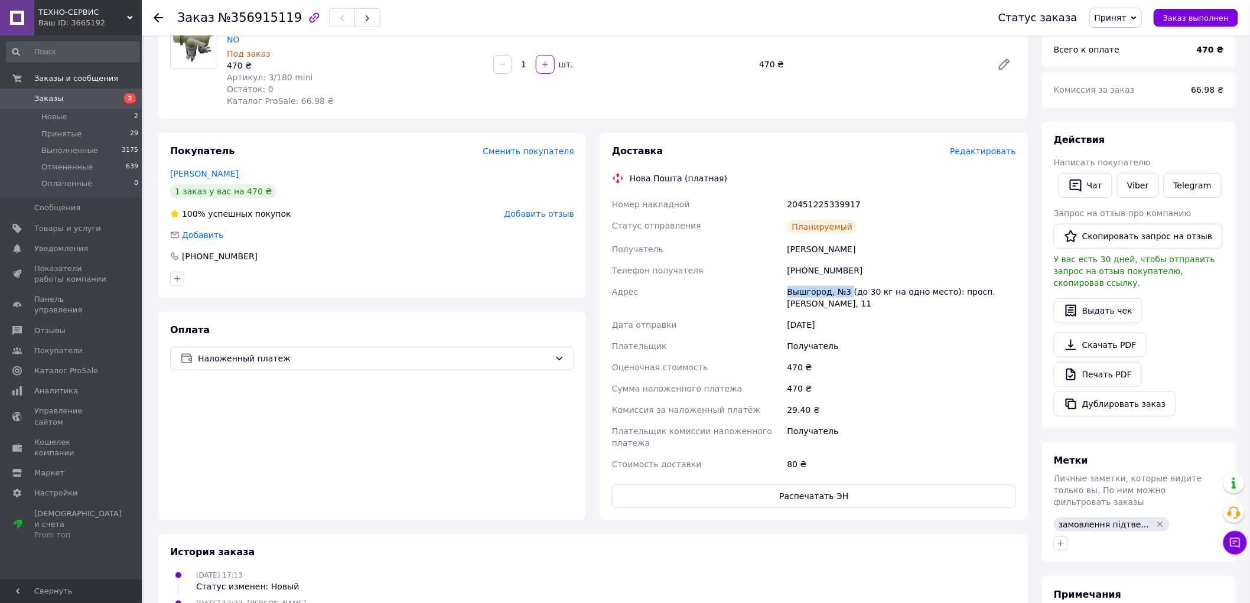
drag, startPoint x: 782, startPoint y: 276, endPoint x: 848, endPoint y: 278, distance: 66.2
click at [848, 278] on div "Номер накладной 20451225339917 Статус отправления Планируемый Получатель Лисянс…" at bounding box center [814, 334] width 409 height 281
copy div "Адрес Вышгород, №3"
click at [816, 194] on div "20451225339917" at bounding box center [901, 204] width 233 height 21
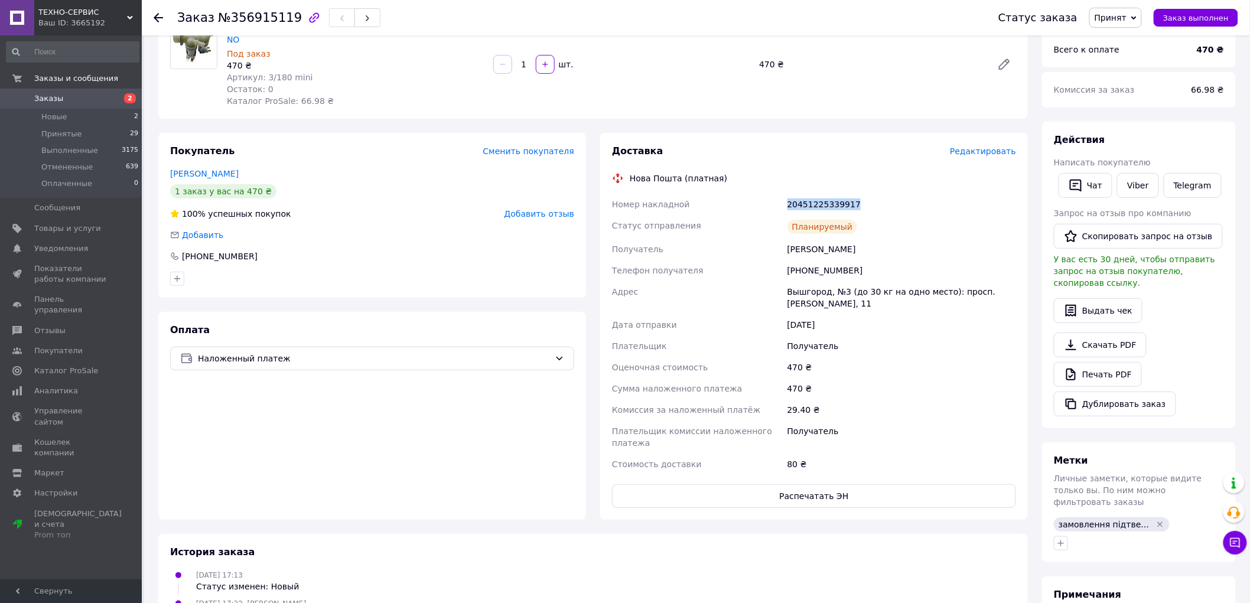
copy div "20451225339917"
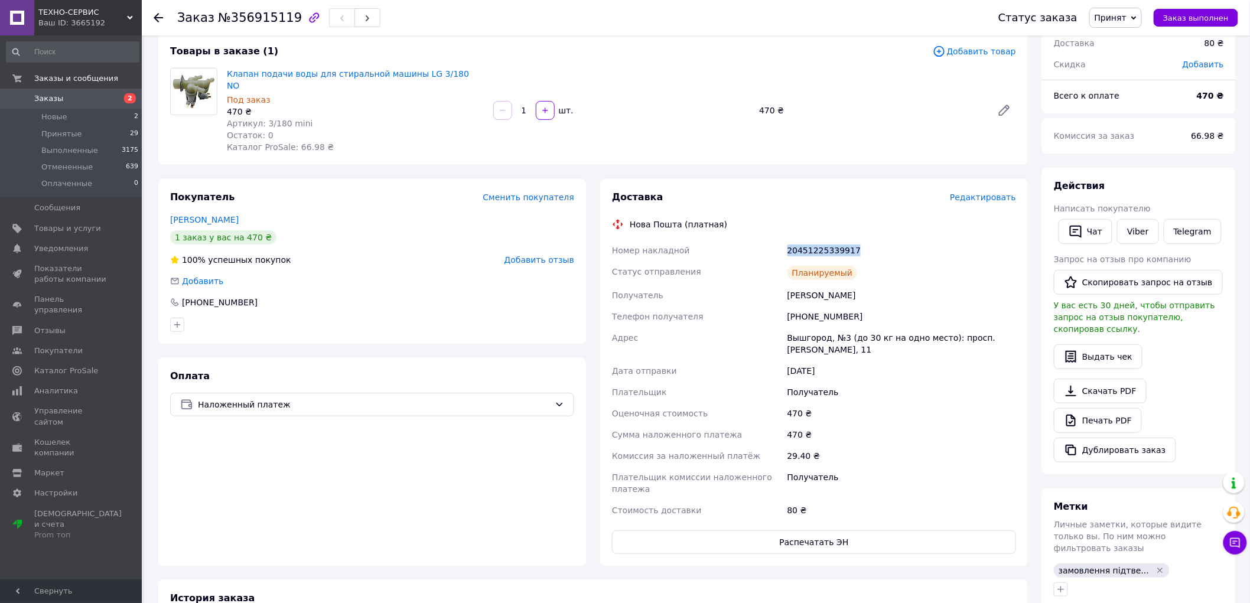
scroll to position [49, 0]
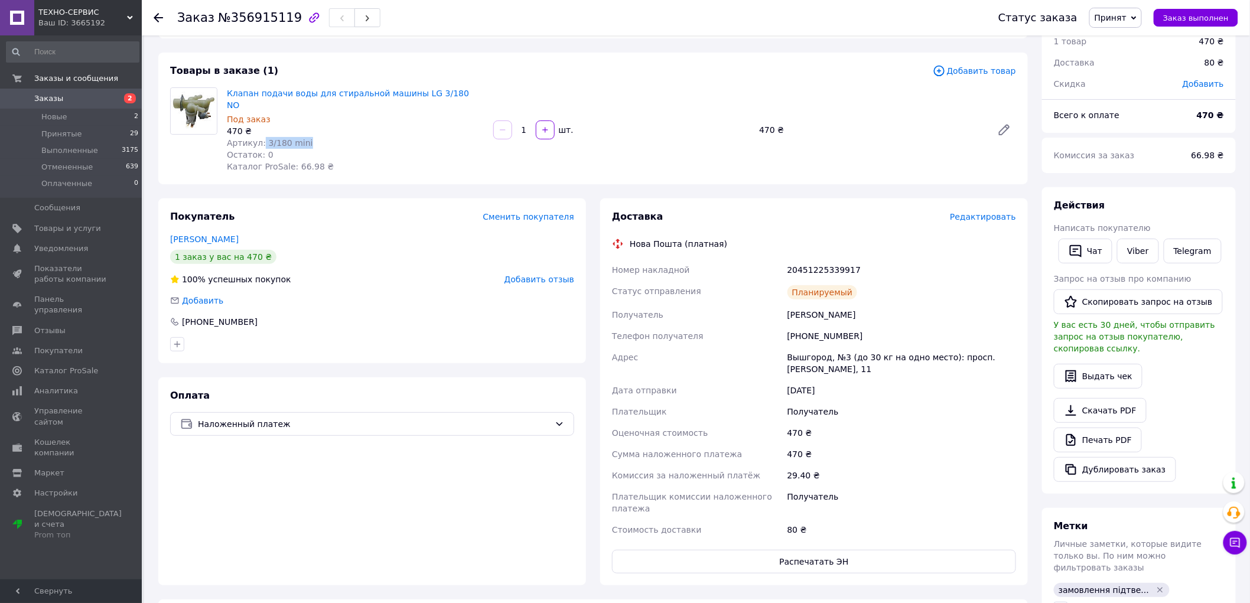
drag, startPoint x: 295, startPoint y: 134, endPoint x: 259, endPoint y: 135, distance: 36.7
click at [259, 138] on span "Артикул: 3/180 mini" at bounding box center [270, 142] width 86 height 9
copy span "3/180 mini"
click at [108, 122] on li "Новые 2" at bounding box center [72, 117] width 145 height 17
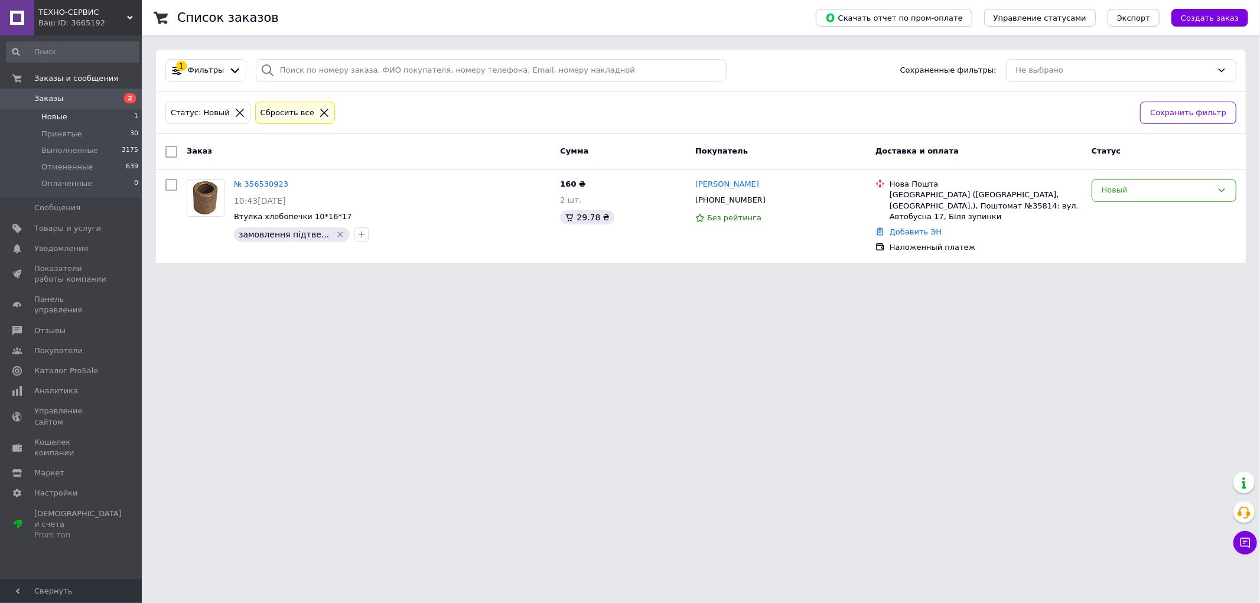
click at [116, 116] on li "Новые 1" at bounding box center [72, 117] width 145 height 17
click at [47, 142] on li "Выполненные 3175" at bounding box center [72, 150] width 145 height 17
